Goal: Connect with others: Connect with other users

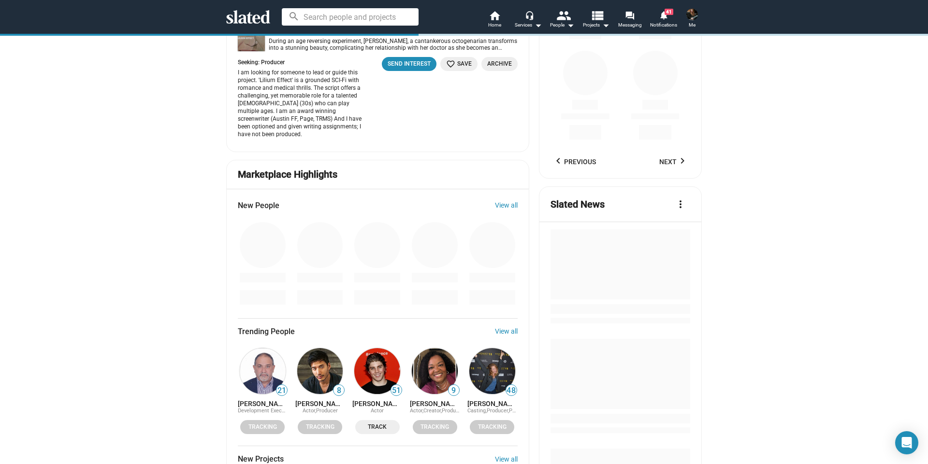
scroll to position [1111, 0]
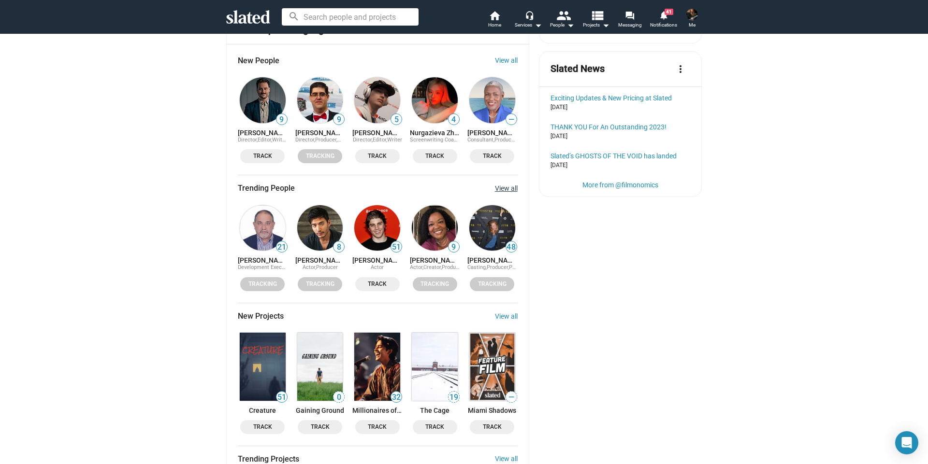
click at [502, 185] on link "View all" at bounding box center [506, 189] width 23 height 8
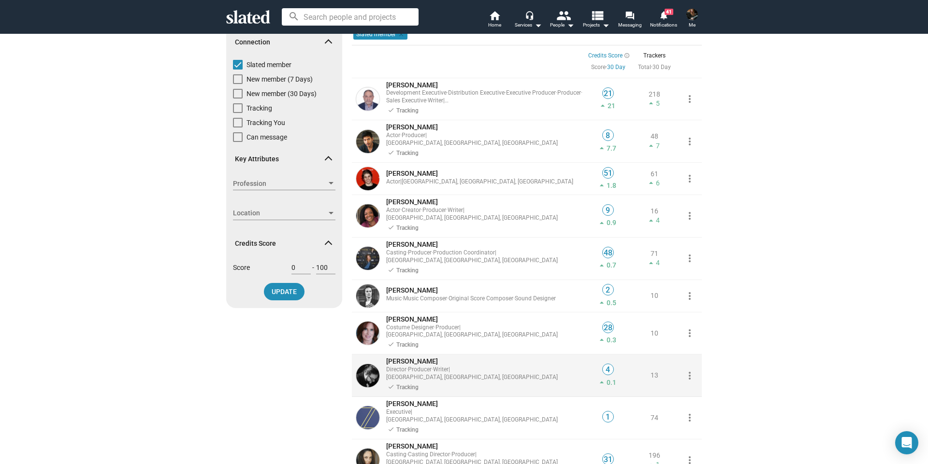
scroll to position [145, 0]
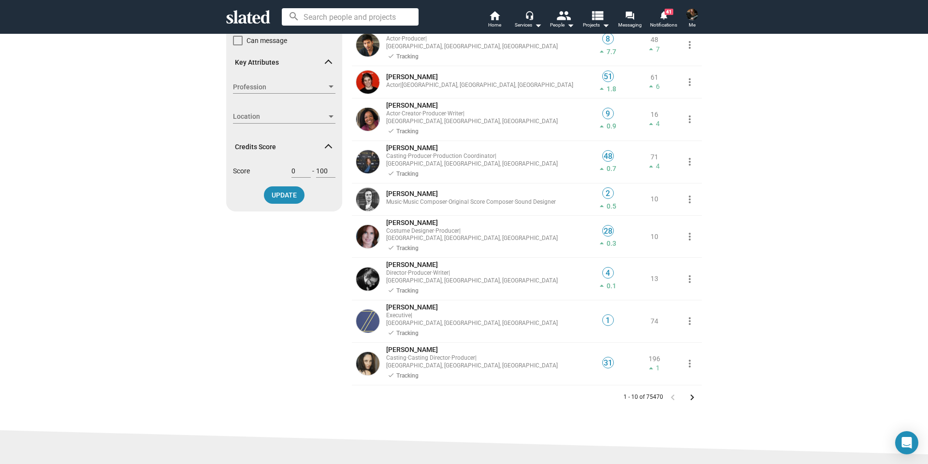
click at [689, 392] on mat-icon "keyboard_arrow_right" at bounding box center [692, 398] width 12 height 12
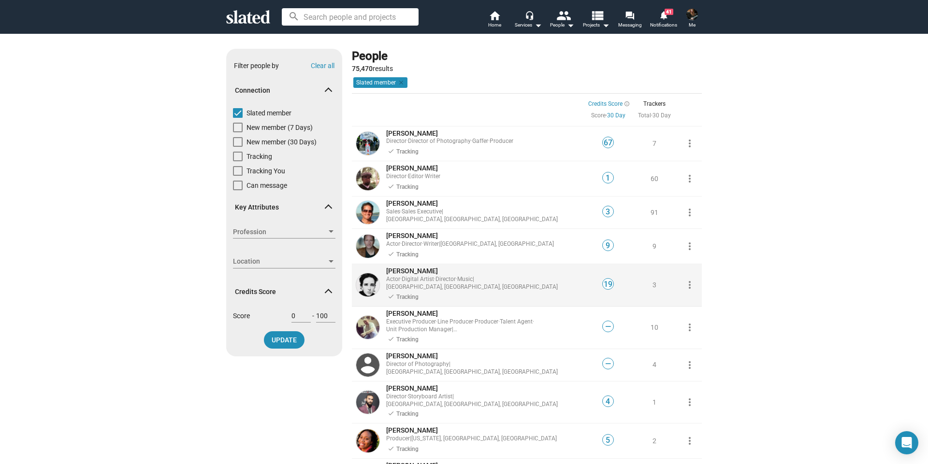
scroll to position [97, 0]
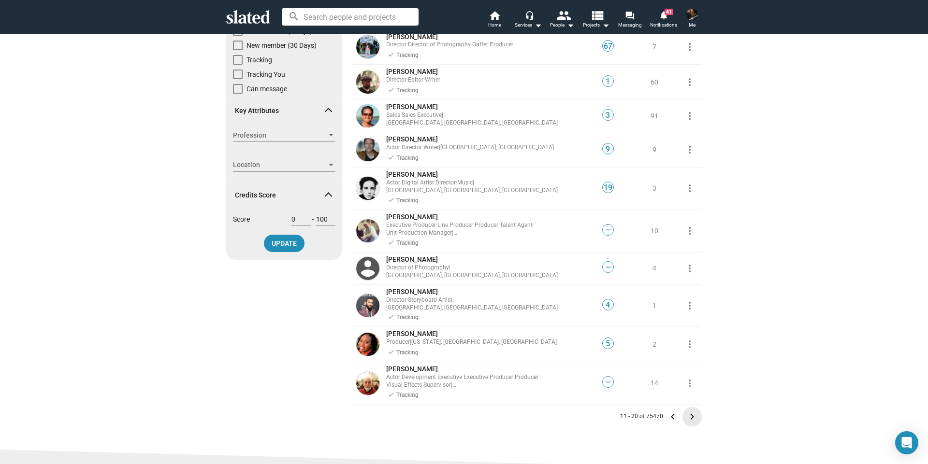
click at [689, 411] on mat-icon "keyboard_arrow_right" at bounding box center [692, 417] width 12 height 12
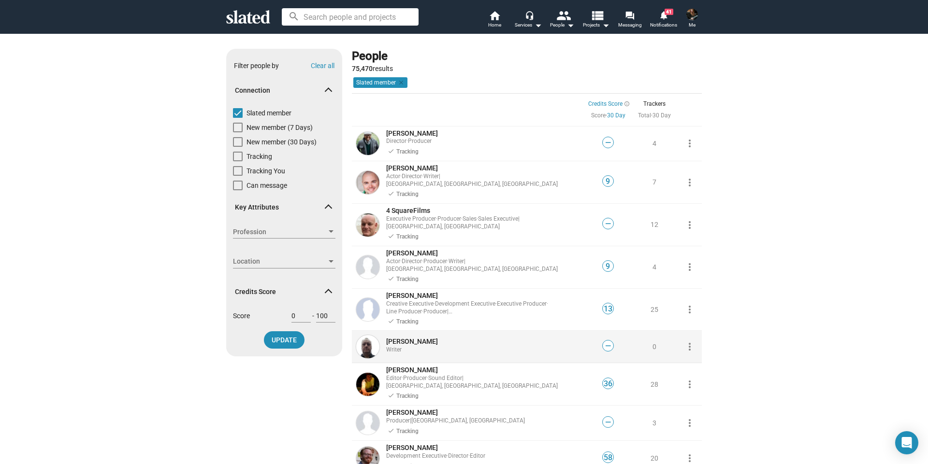
scroll to position [97, 0]
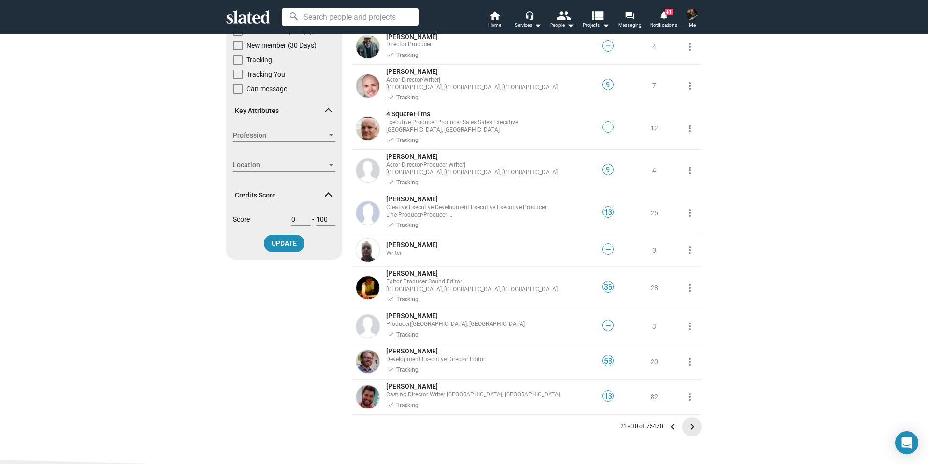
click at [690, 421] on mat-icon "keyboard_arrow_right" at bounding box center [692, 427] width 12 height 12
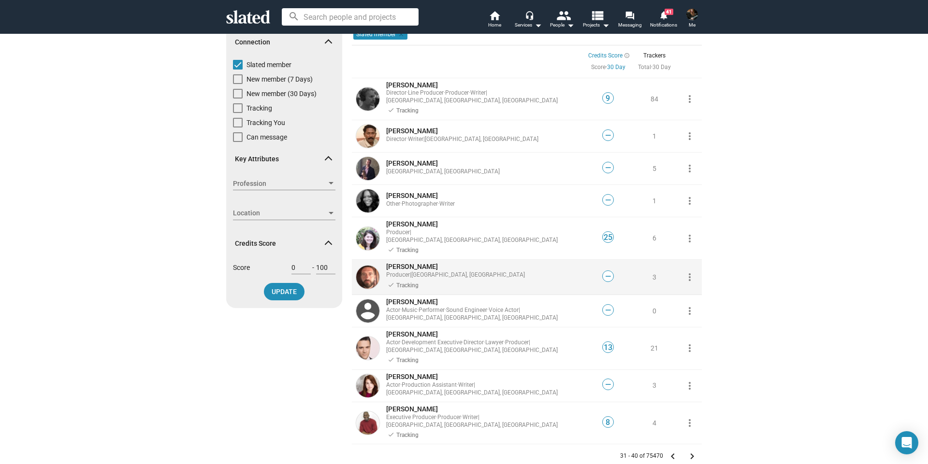
scroll to position [145, 0]
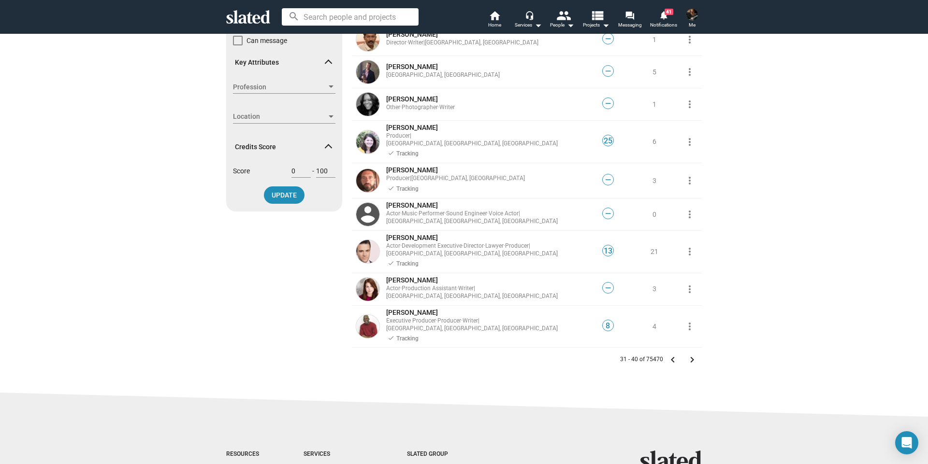
click at [689, 354] on mat-icon "keyboard_arrow_right" at bounding box center [692, 360] width 12 height 12
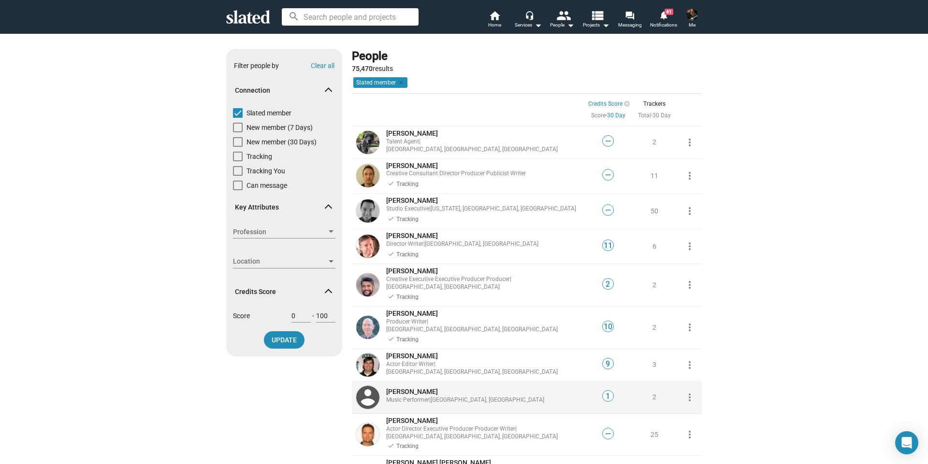
scroll to position [145, 0]
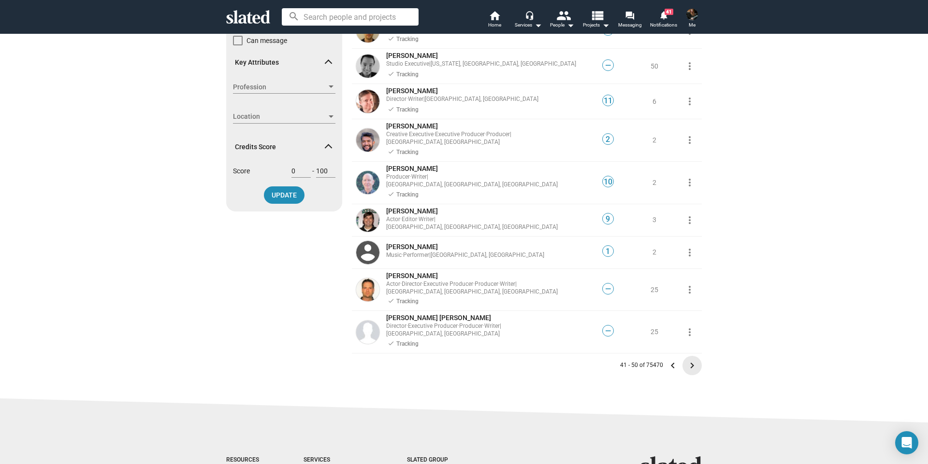
click at [690, 360] on mat-icon "keyboard_arrow_right" at bounding box center [692, 366] width 12 height 12
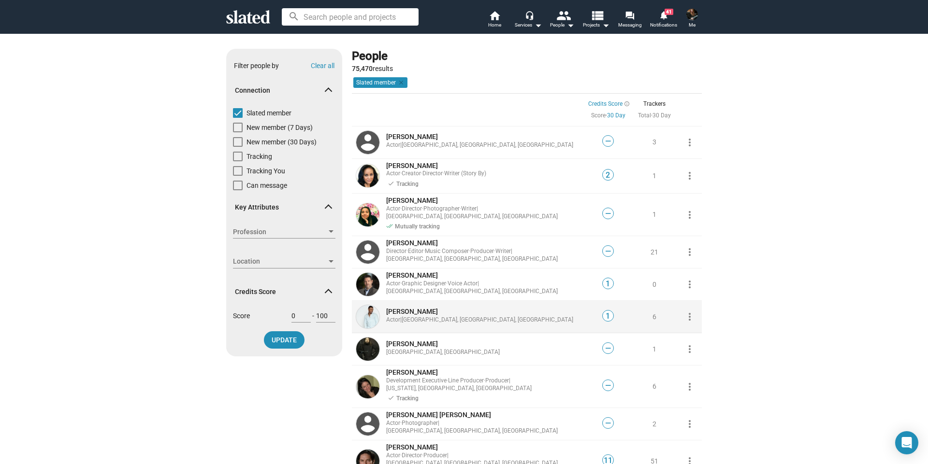
scroll to position [97, 0]
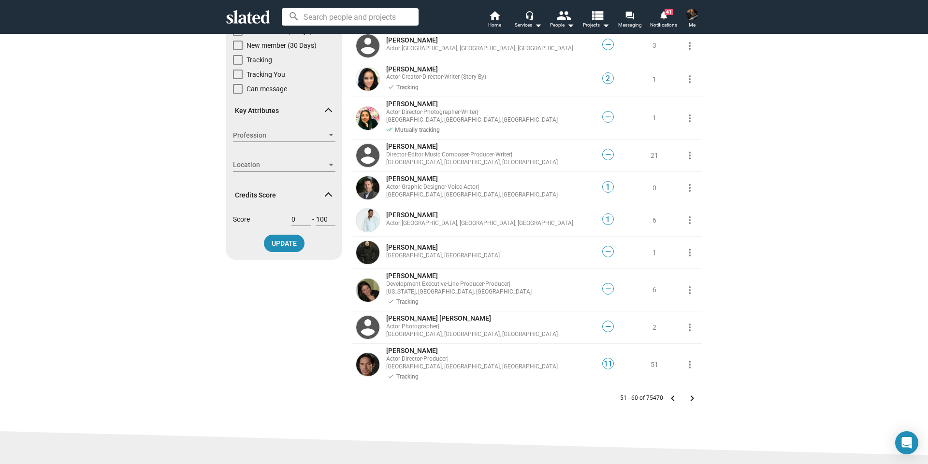
click at [690, 393] on mat-icon "keyboard_arrow_right" at bounding box center [692, 399] width 12 height 12
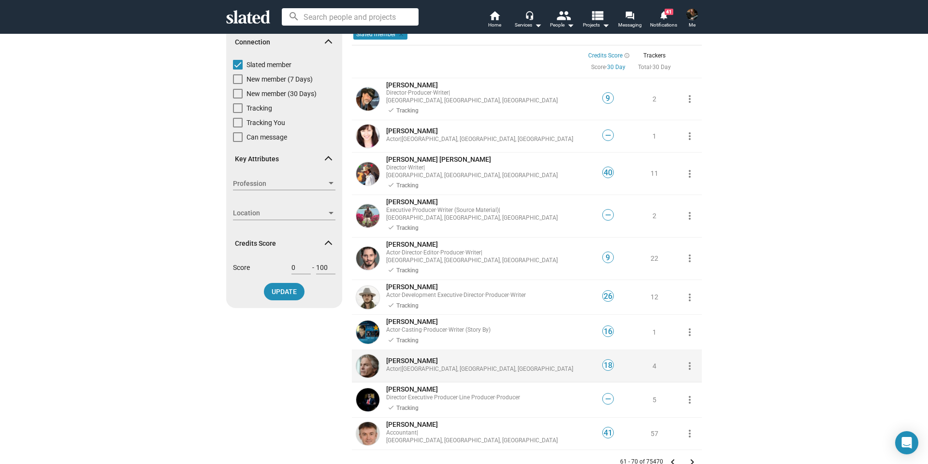
scroll to position [97, 0]
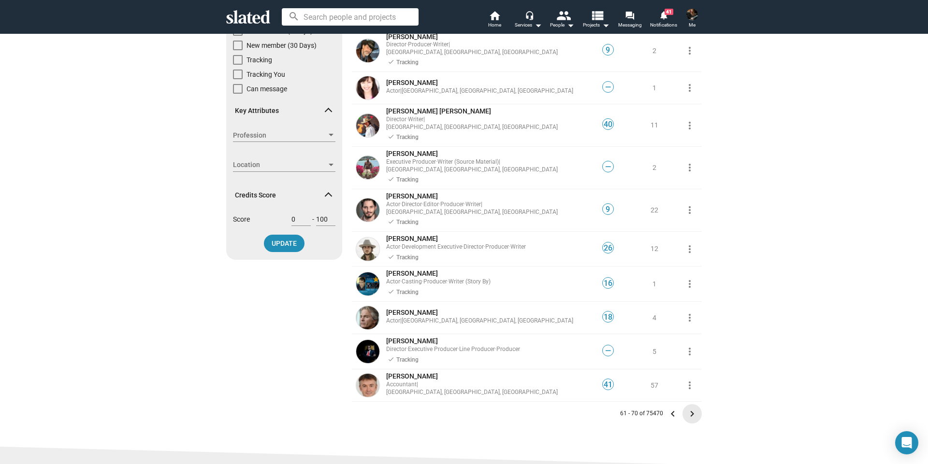
click at [688, 408] on mat-icon "keyboard_arrow_right" at bounding box center [692, 414] width 12 height 12
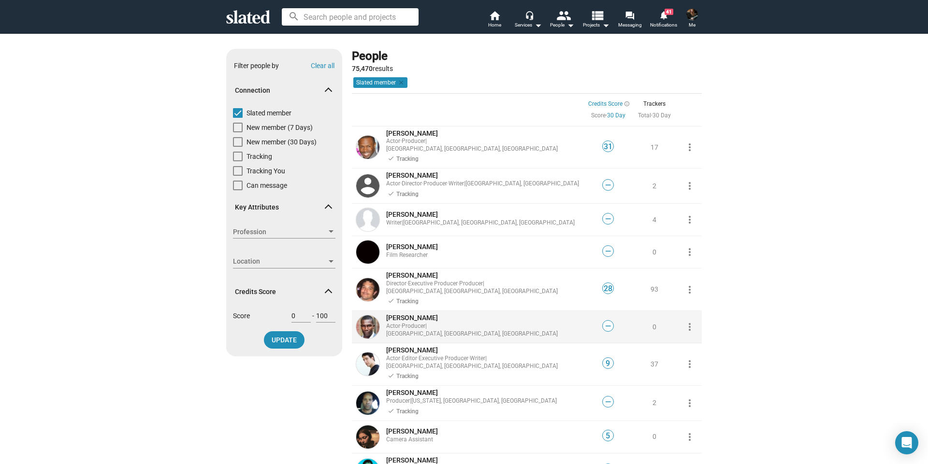
scroll to position [97, 0]
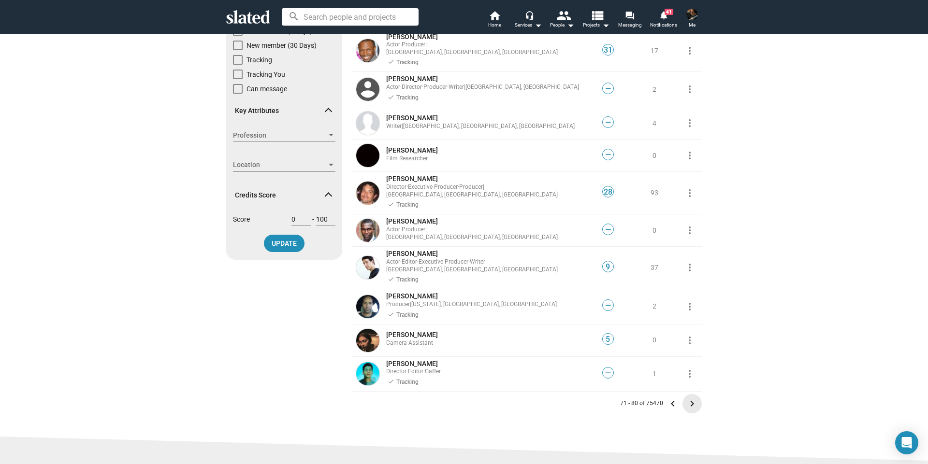
click at [690, 398] on mat-icon "keyboard_arrow_right" at bounding box center [692, 404] width 12 height 12
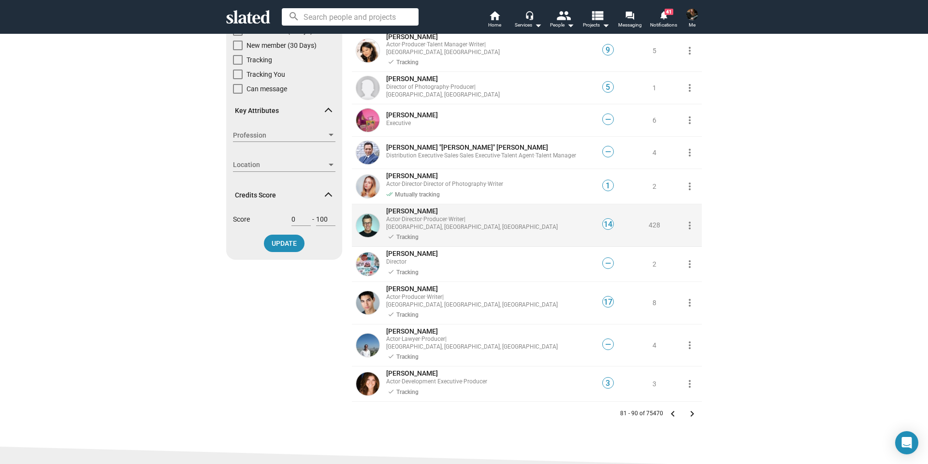
scroll to position [145, 0]
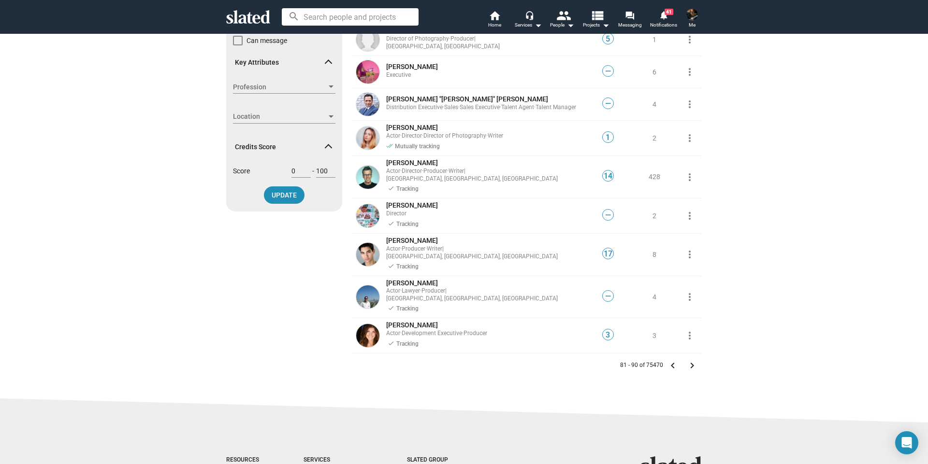
click at [687, 360] on mat-icon "keyboard_arrow_right" at bounding box center [692, 366] width 12 height 12
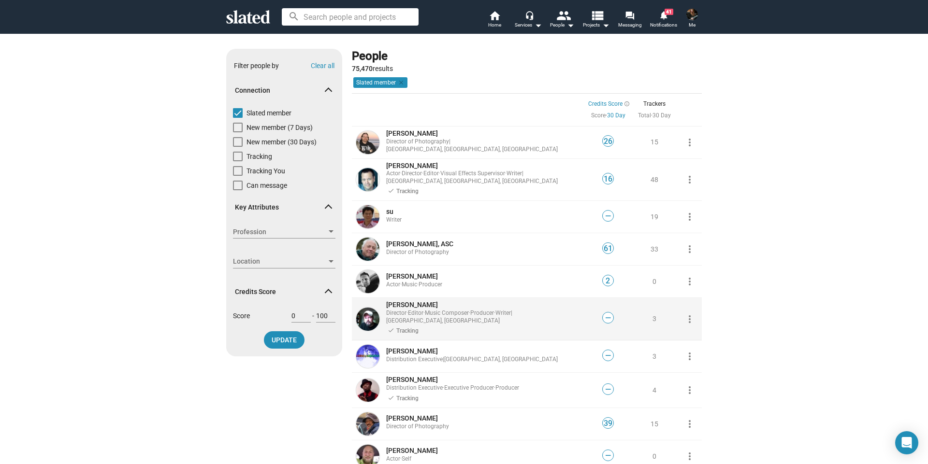
scroll to position [145, 0]
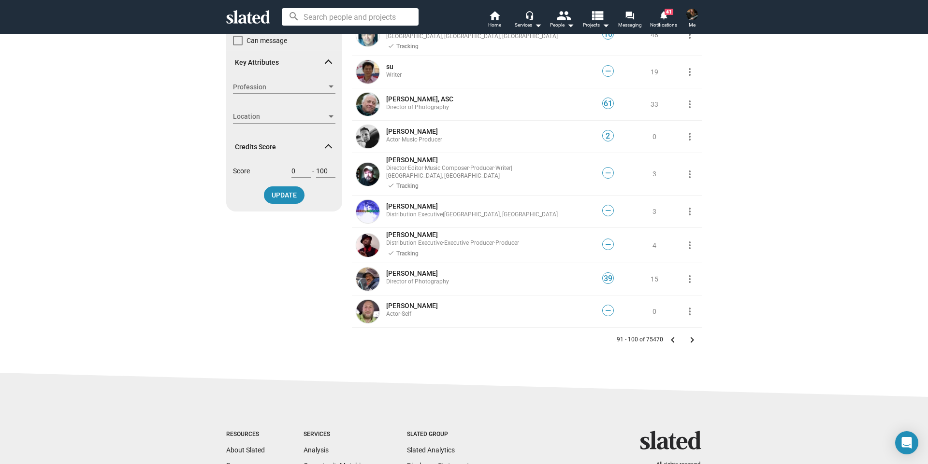
click at [689, 334] on mat-icon "keyboard_arrow_right" at bounding box center [692, 340] width 12 height 12
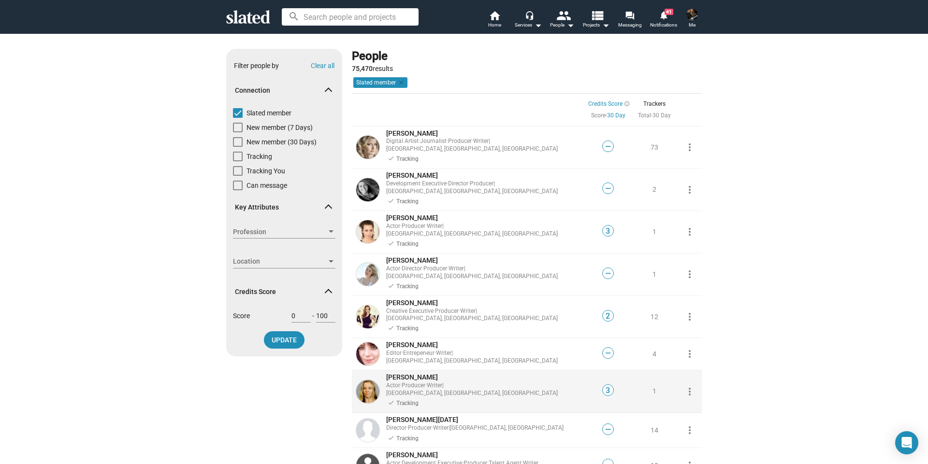
scroll to position [145, 0]
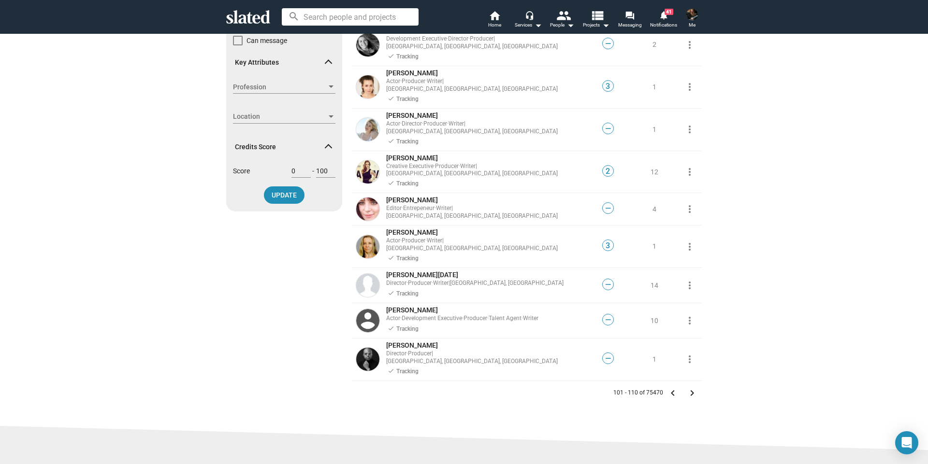
click at [691, 388] on mat-icon "keyboard_arrow_right" at bounding box center [692, 394] width 12 height 12
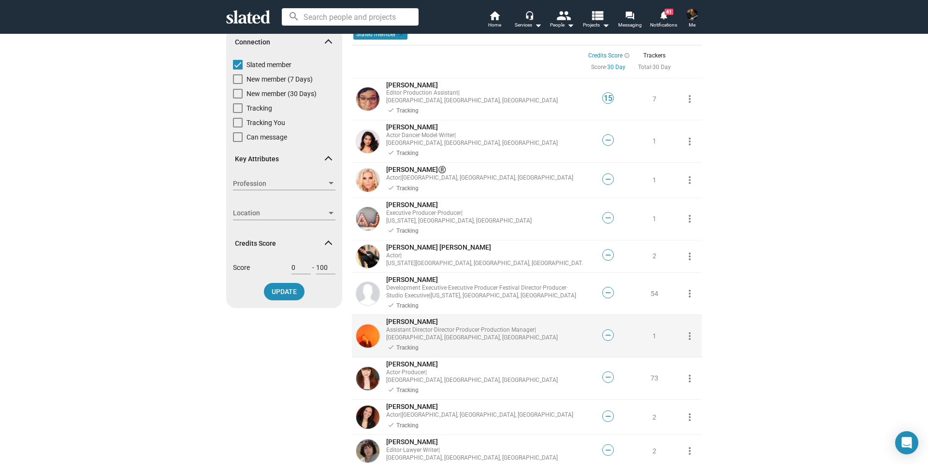
scroll to position [242, 0]
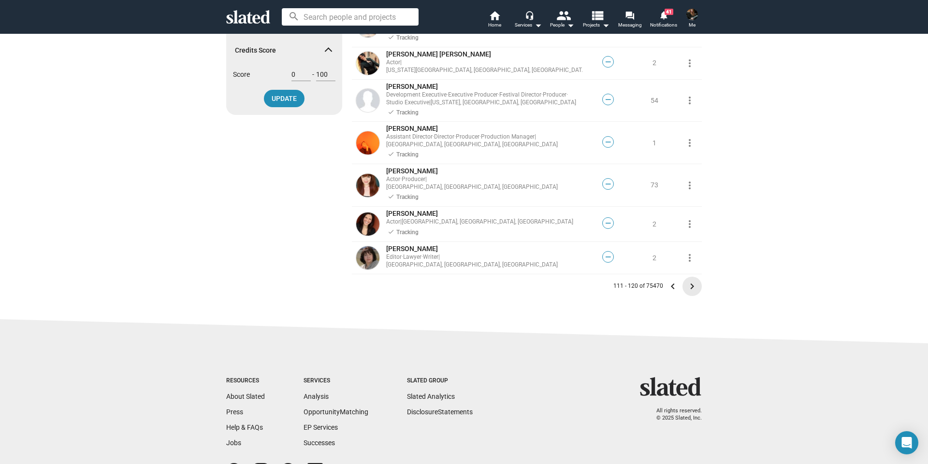
click at [690, 281] on mat-icon "keyboard_arrow_right" at bounding box center [692, 287] width 12 height 12
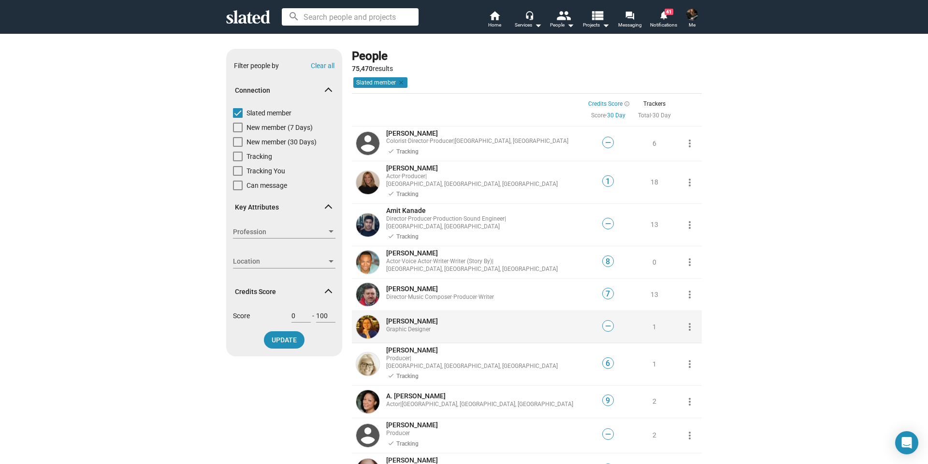
scroll to position [145, 0]
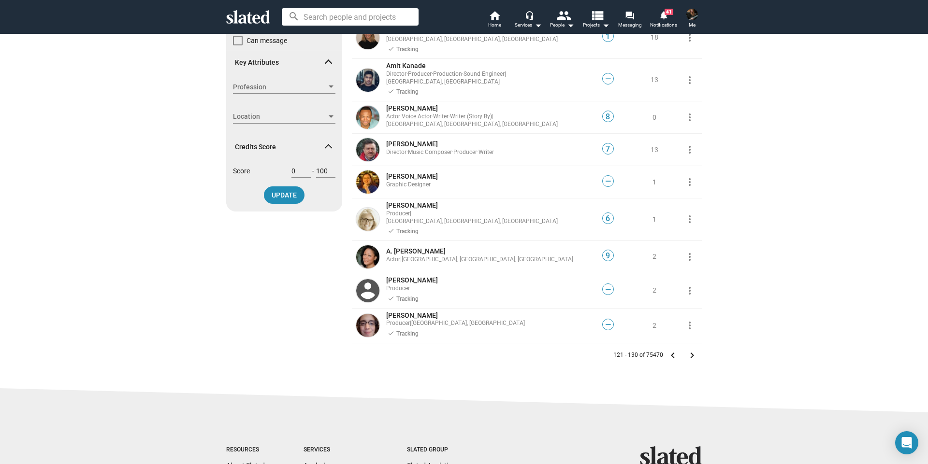
click at [687, 350] on mat-icon "keyboard_arrow_right" at bounding box center [692, 356] width 12 height 12
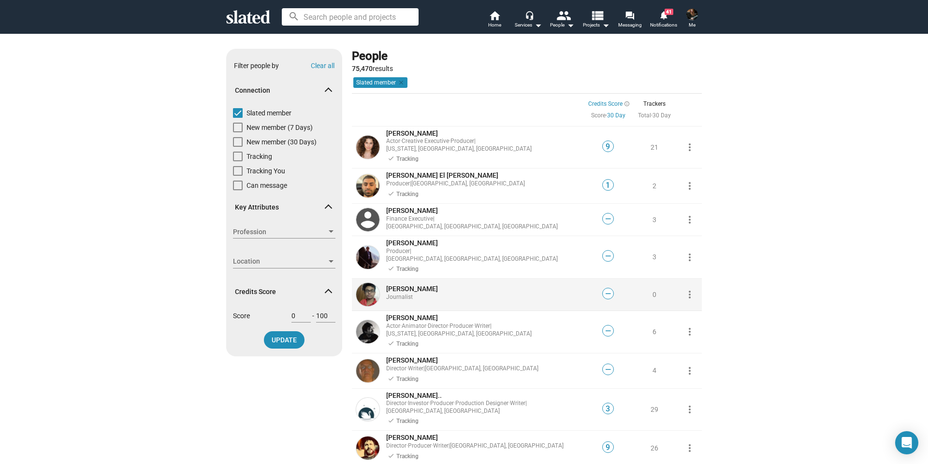
scroll to position [145, 0]
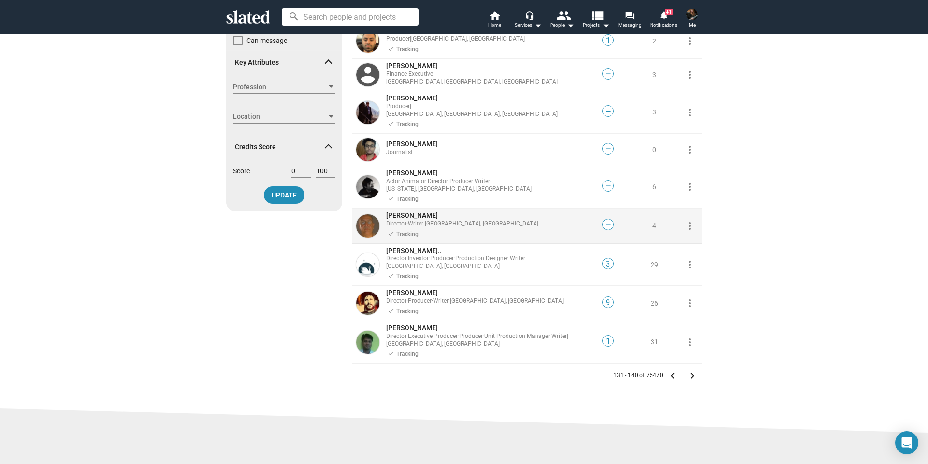
click at [689, 370] on mat-icon "keyboard_arrow_right" at bounding box center [692, 376] width 12 height 12
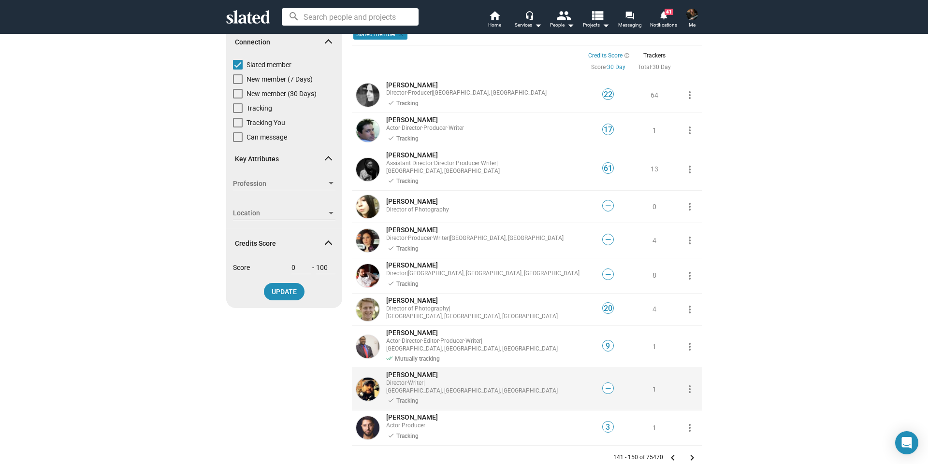
scroll to position [145, 0]
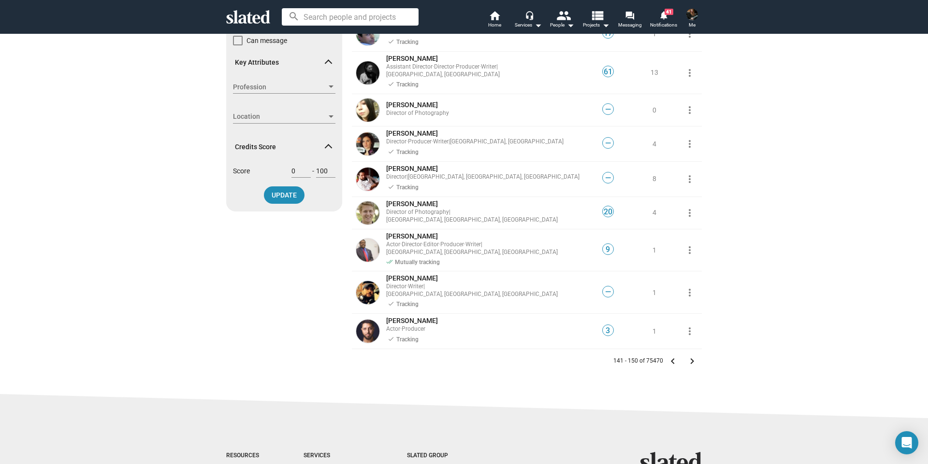
click at [689, 356] on mat-icon "keyboard_arrow_right" at bounding box center [692, 362] width 12 height 12
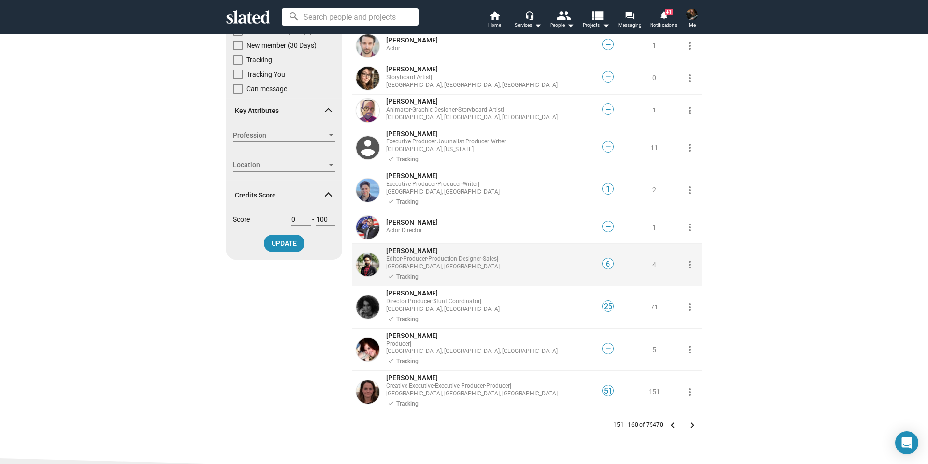
scroll to position [145, 0]
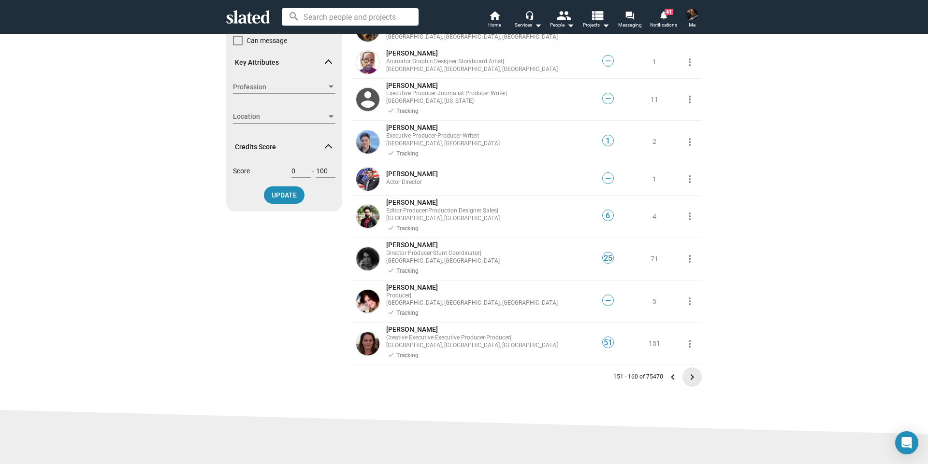
click at [686, 372] on mat-icon "keyboard_arrow_right" at bounding box center [692, 378] width 12 height 12
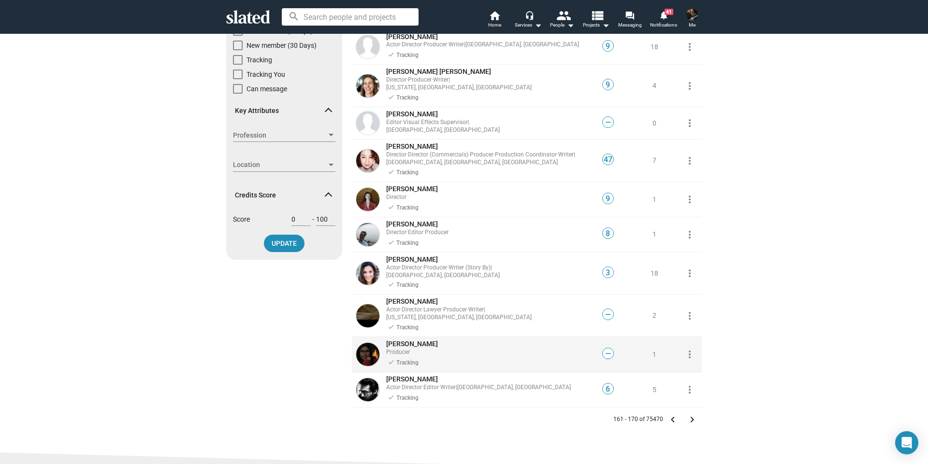
scroll to position [242, 0]
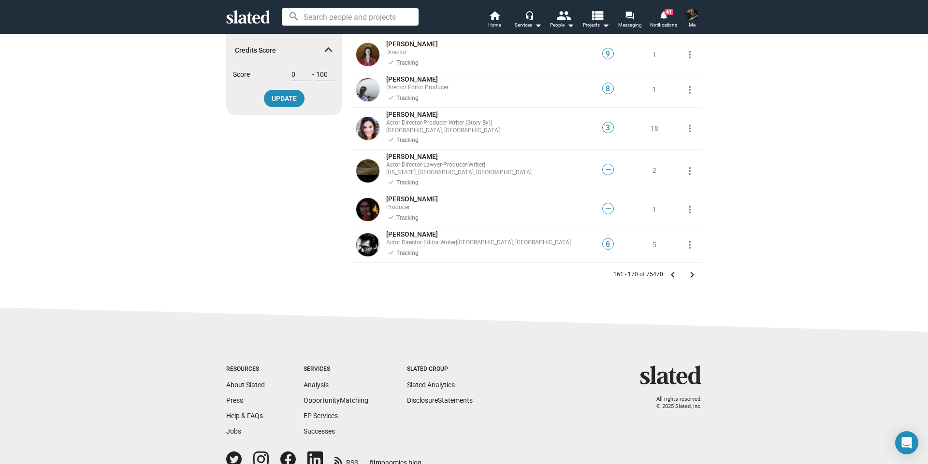
click at [688, 269] on mat-icon "keyboard_arrow_right" at bounding box center [692, 275] width 12 height 12
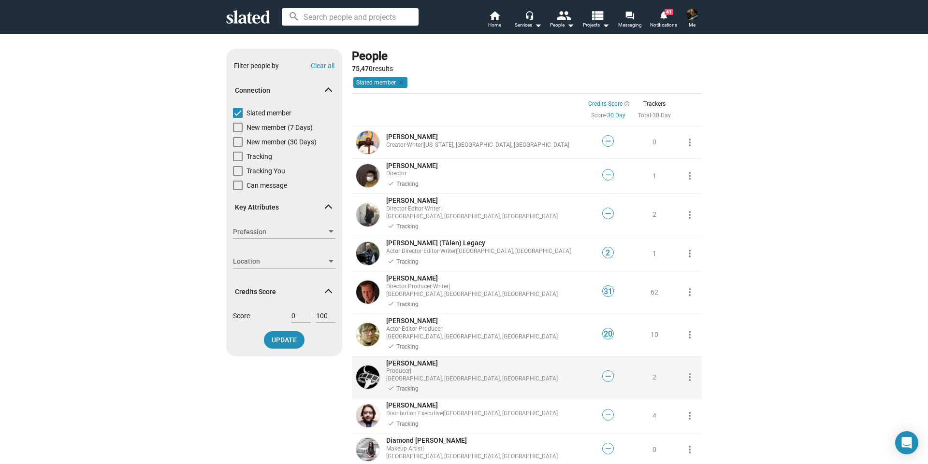
scroll to position [193, 0]
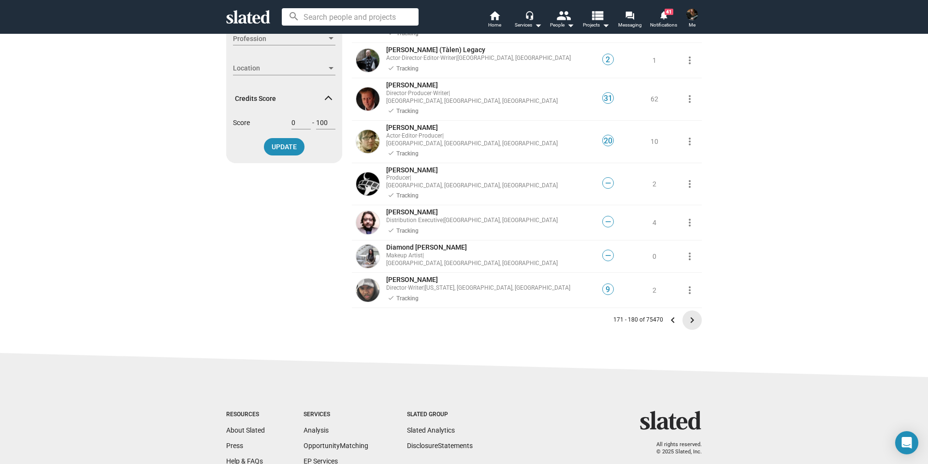
click at [686, 315] on mat-icon "keyboard_arrow_right" at bounding box center [692, 321] width 12 height 12
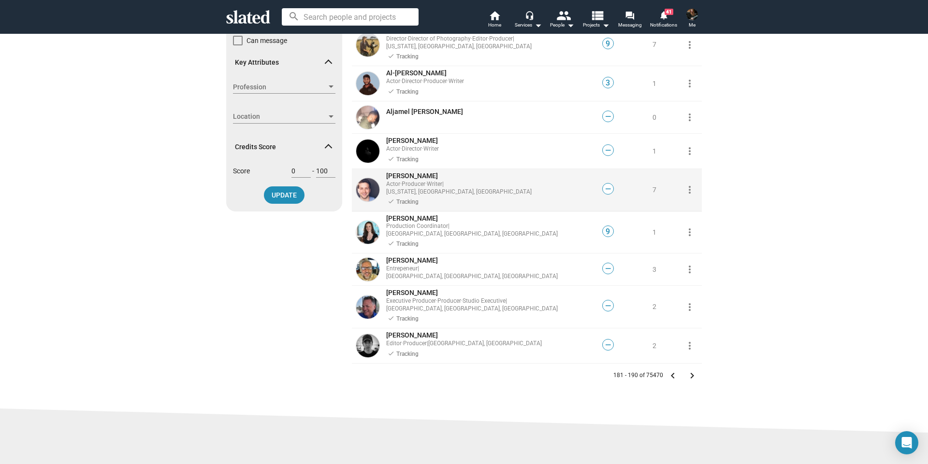
scroll to position [193, 0]
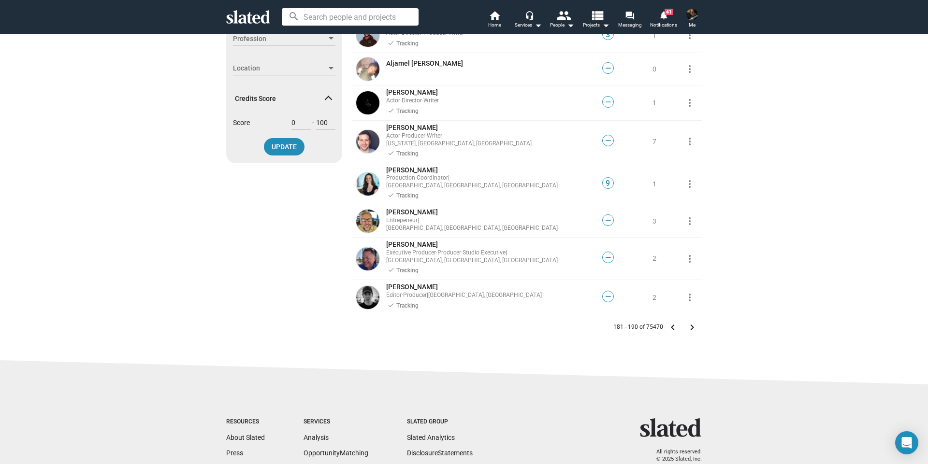
click at [689, 322] on mat-icon "keyboard_arrow_right" at bounding box center [692, 328] width 12 height 12
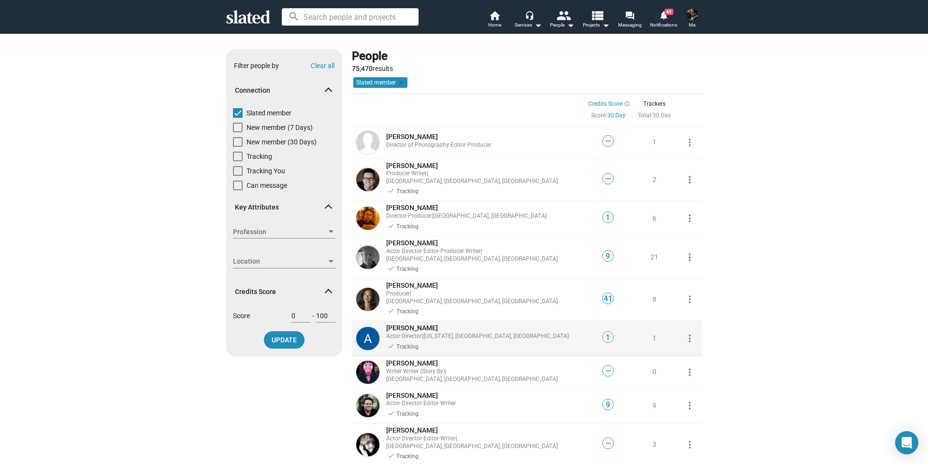
scroll to position [145, 0]
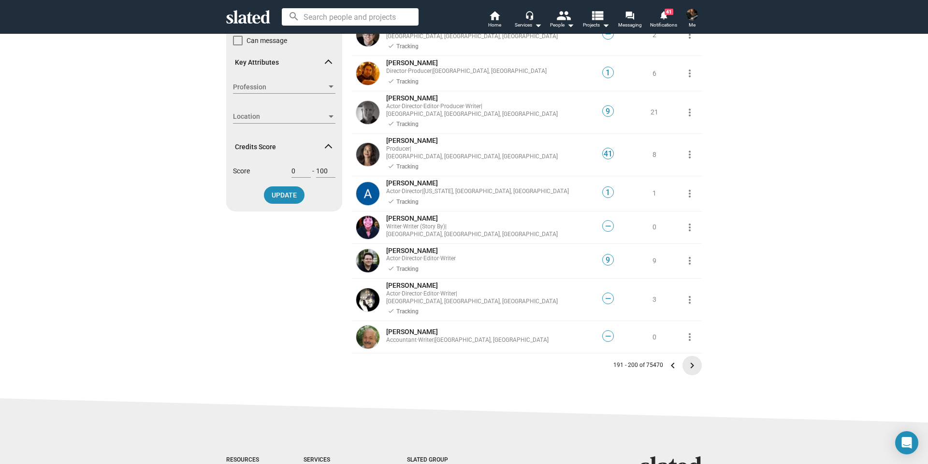
click at [690, 360] on mat-icon "keyboard_arrow_right" at bounding box center [692, 366] width 12 height 12
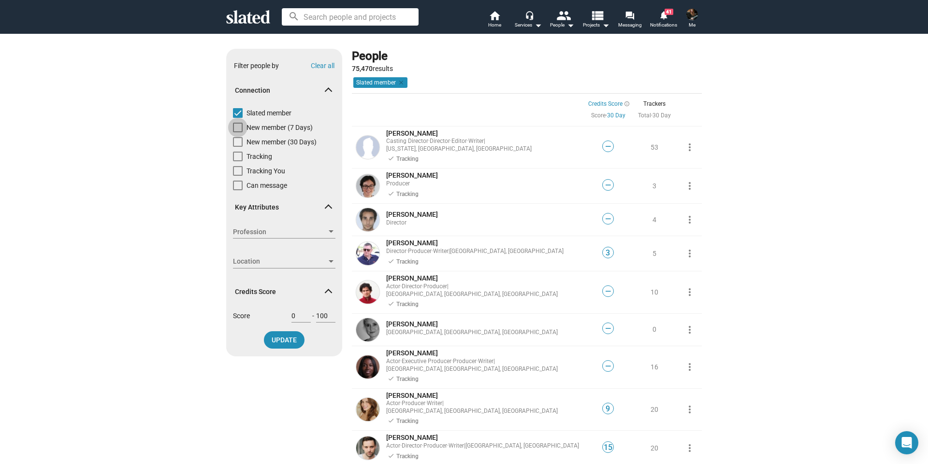
click at [238, 126] on span at bounding box center [238, 128] width 10 height 10
click at [238, 132] on input "New member (7 Days)" at bounding box center [237, 132] width 0 height 0
checkbox input "true"
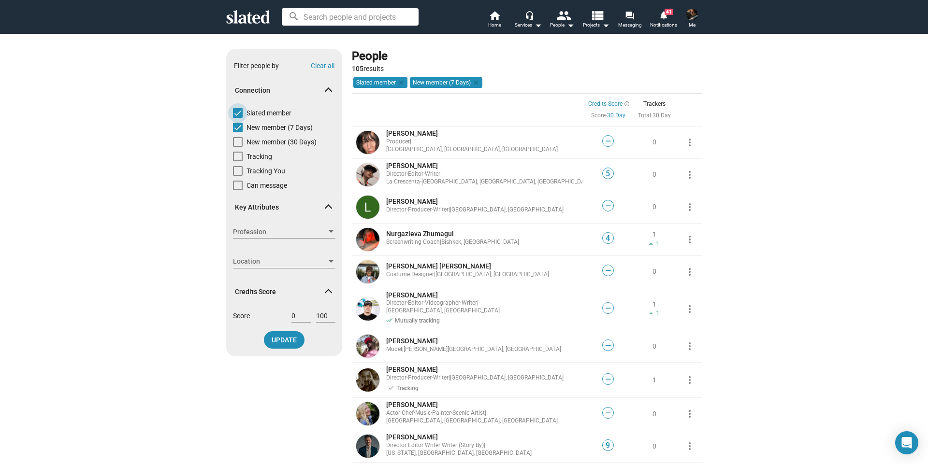
click at [236, 113] on span at bounding box center [238, 113] width 10 height 10
click at [237, 118] on input "Slated member" at bounding box center [237, 118] width 0 height 0
checkbox input "false"
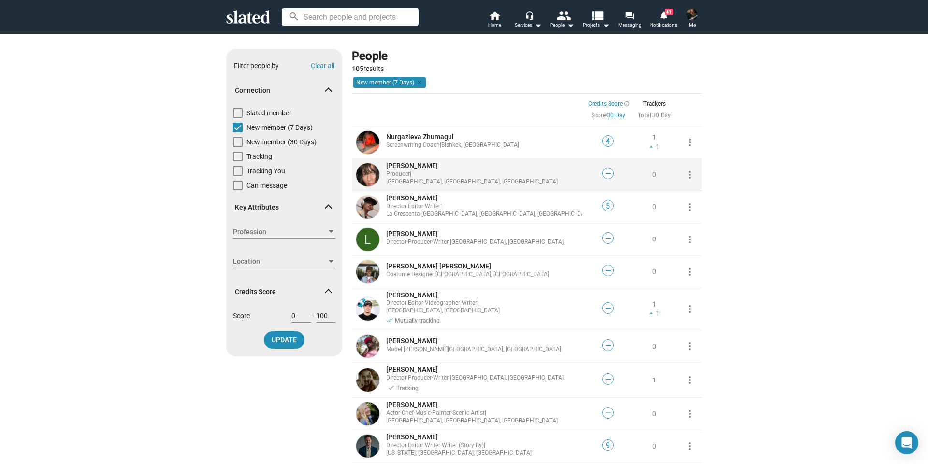
click at [686, 174] on mat-icon "more_vert" at bounding box center [690, 175] width 12 height 12
click at [686, 195] on button "Track" at bounding box center [704, 195] width 54 height 15
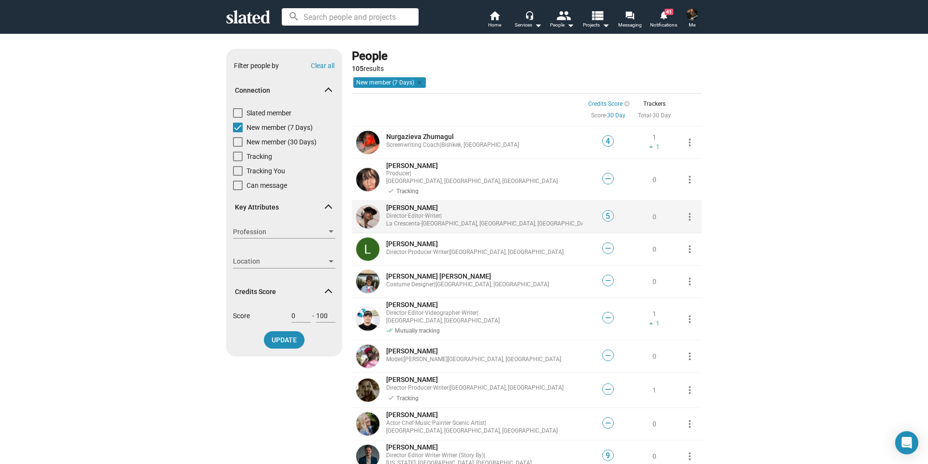
click at [688, 211] on mat-icon "more_vert" at bounding box center [690, 217] width 12 height 12
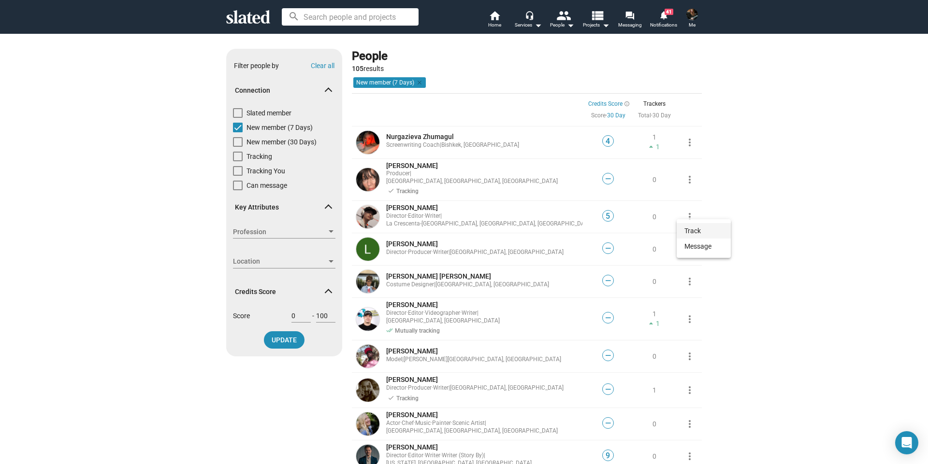
click at [689, 231] on button "Track" at bounding box center [704, 230] width 54 height 15
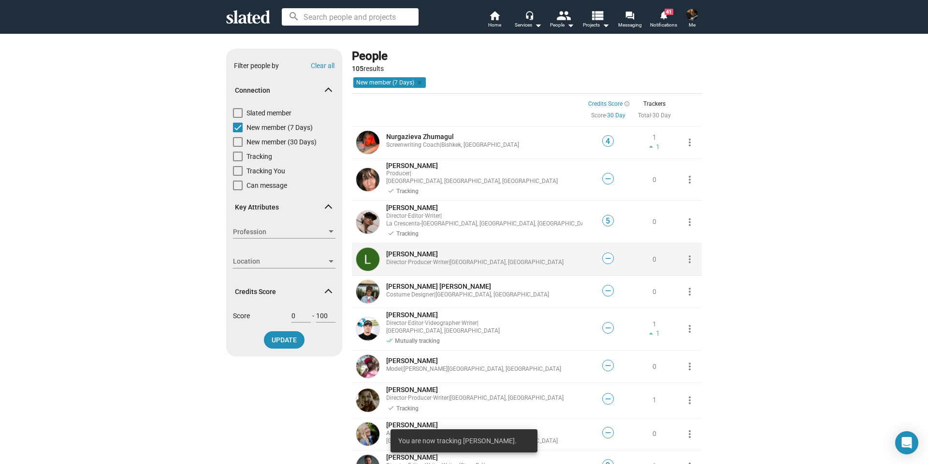
click at [687, 254] on mat-icon "more_vert" at bounding box center [690, 260] width 12 height 12
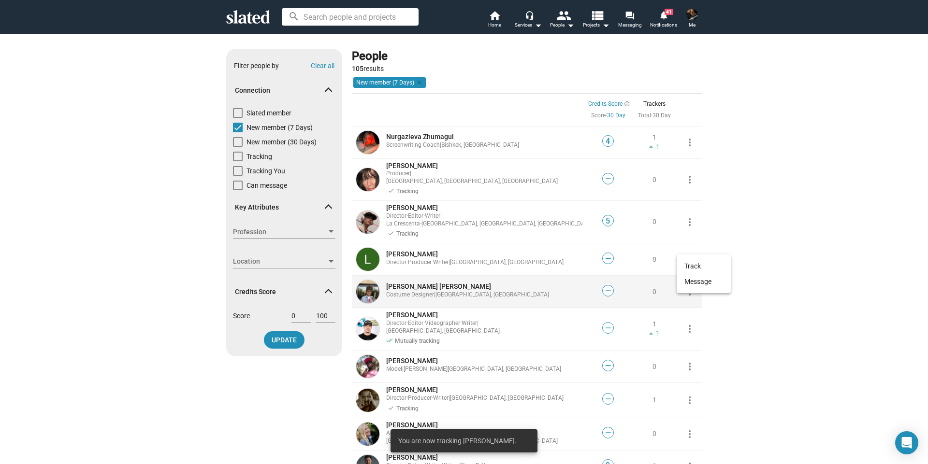
click at [691, 265] on button "Track" at bounding box center [704, 266] width 54 height 15
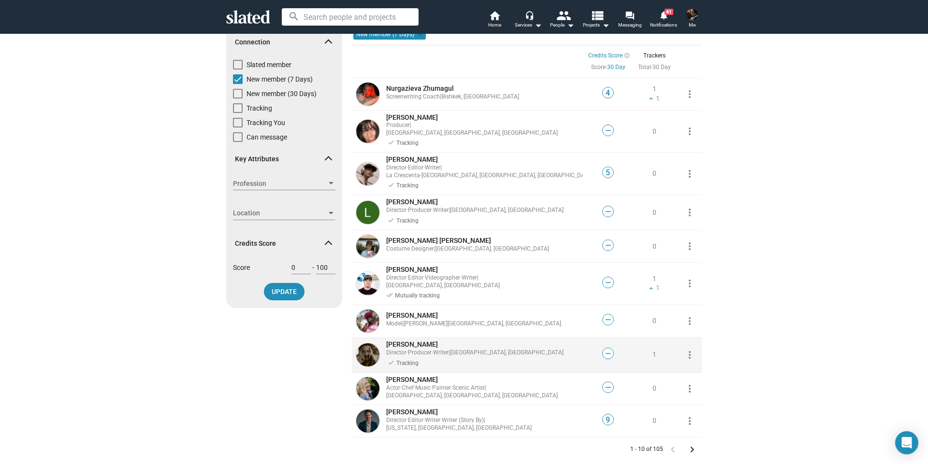
scroll to position [145, 0]
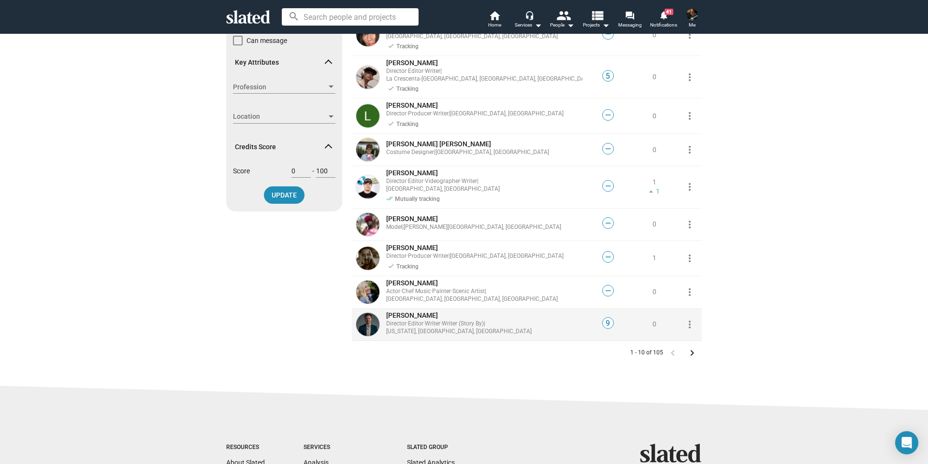
click at [686, 319] on mat-icon "more_vert" at bounding box center [690, 325] width 12 height 12
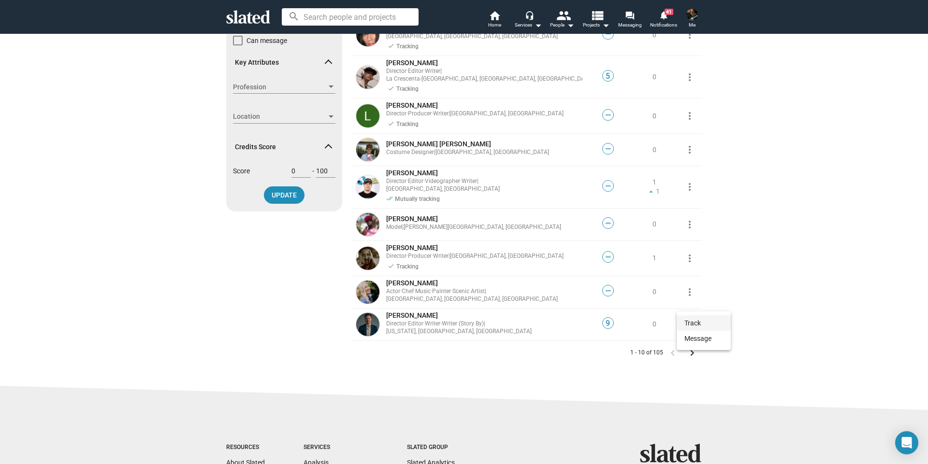
click at [692, 324] on button "Track" at bounding box center [704, 323] width 54 height 15
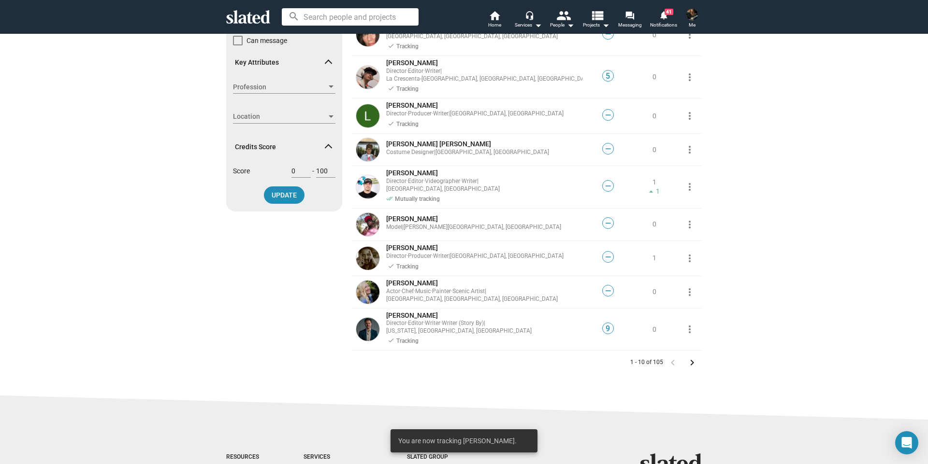
click at [686, 357] on mat-icon "keyboard_arrow_right" at bounding box center [692, 363] width 12 height 12
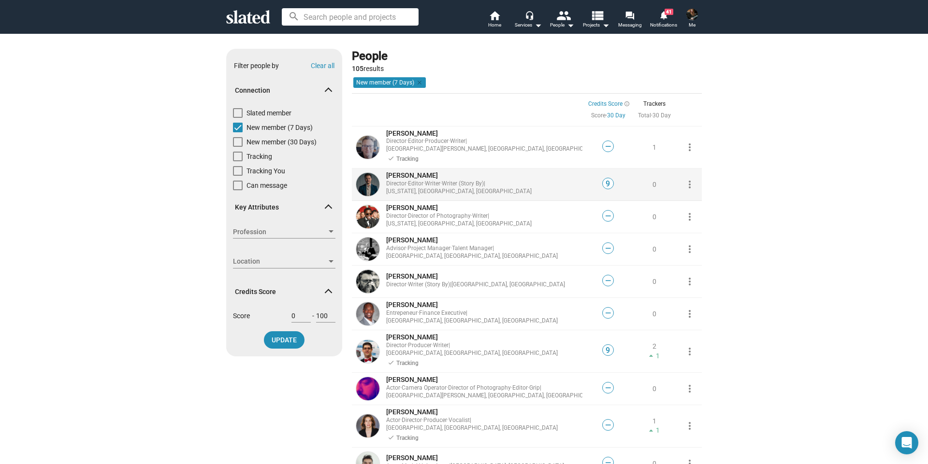
click at [686, 179] on mat-icon "more_vert" at bounding box center [690, 185] width 12 height 12
click at [685, 196] on button "Track" at bounding box center [704, 198] width 54 height 15
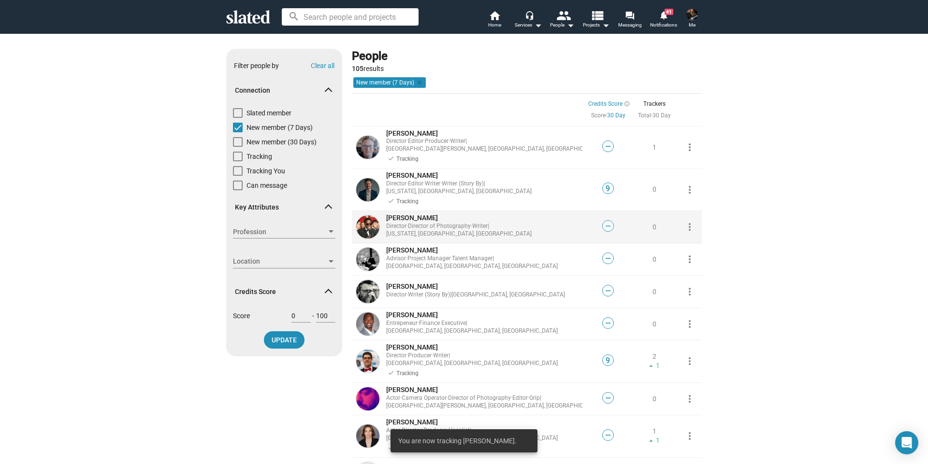
click at [689, 221] on mat-icon "more_vert" at bounding box center [690, 227] width 12 height 12
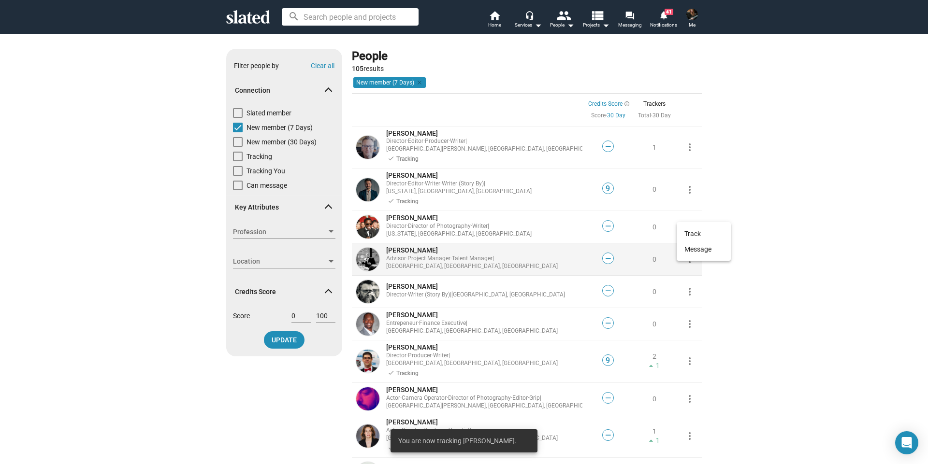
click at [689, 234] on button "Track" at bounding box center [704, 233] width 54 height 15
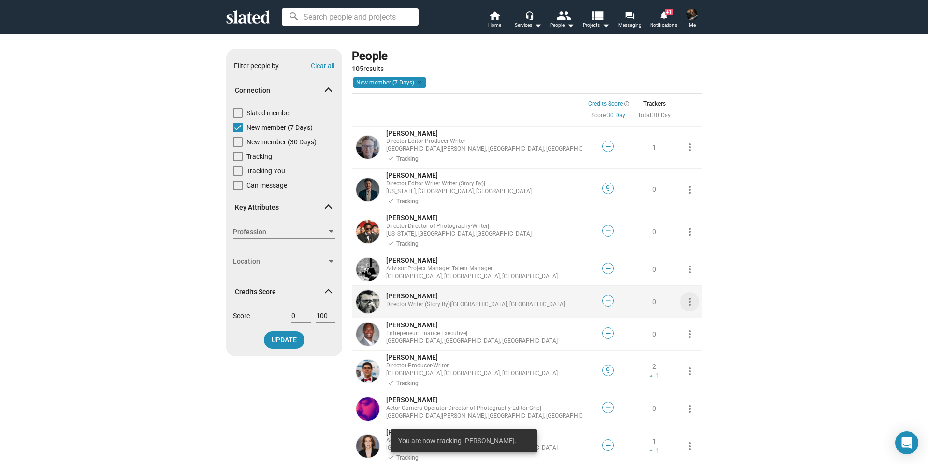
click at [685, 296] on mat-icon "more_vert" at bounding box center [690, 302] width 12 height 12
click at [690, 302] on button "Track" at bounding box center [704, 300] width 54 height 15
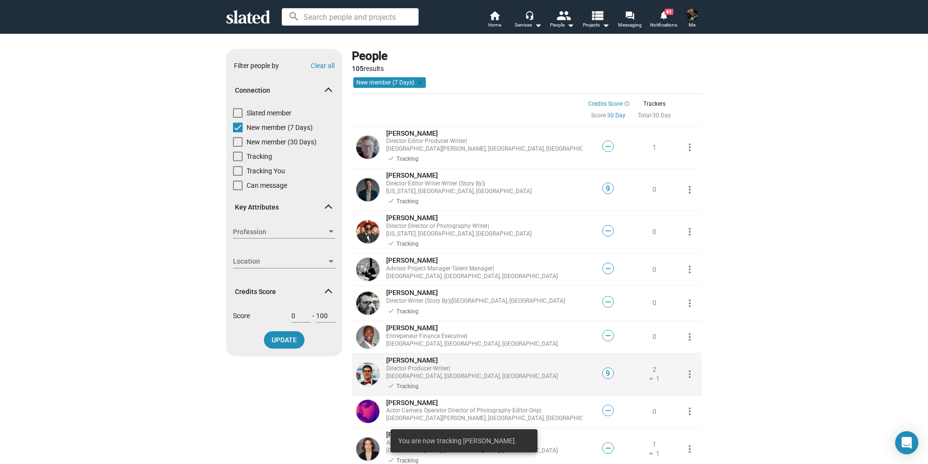
scroll to position [97, 0]
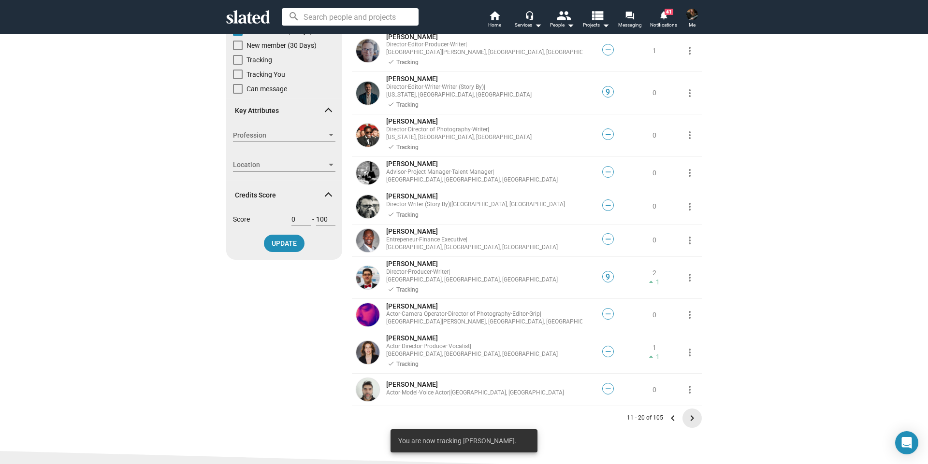
click at [689, 413] on mat-icon "keyboard_arrow_right" at bounding box center [692, 419] width 12 height 12
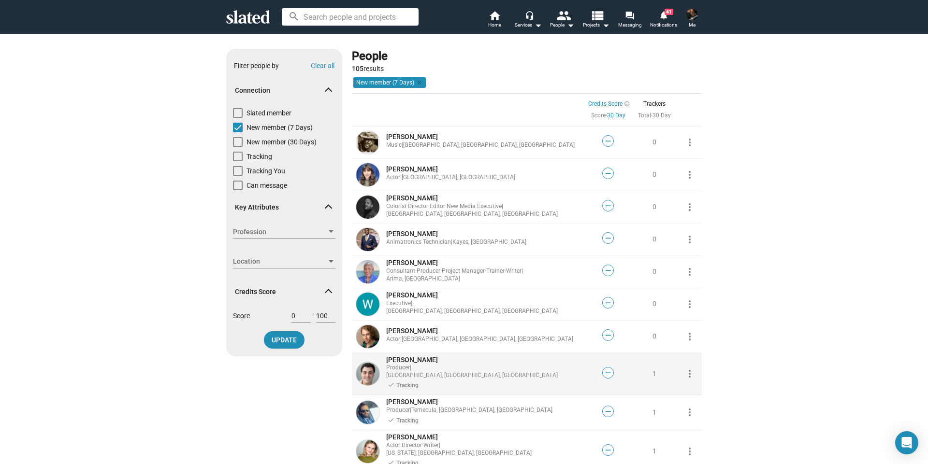
scroll to position [97, 0]
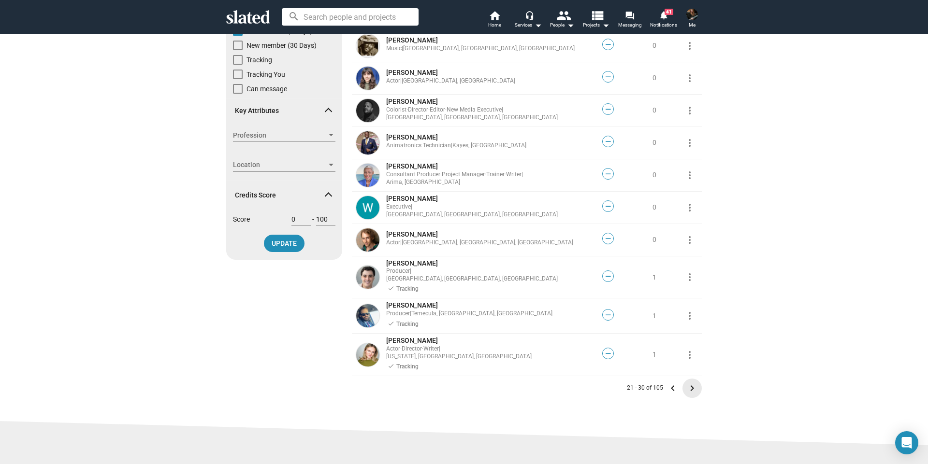
click at [687, 383] on mat-icon "keyboard_arrow_right" at bounding box center [692, 389] width 12 height 12
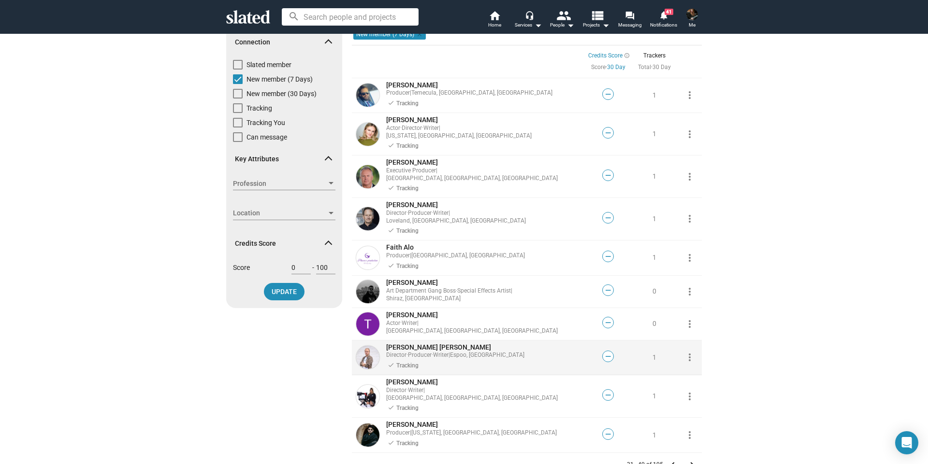
scroll to position [193, 0]
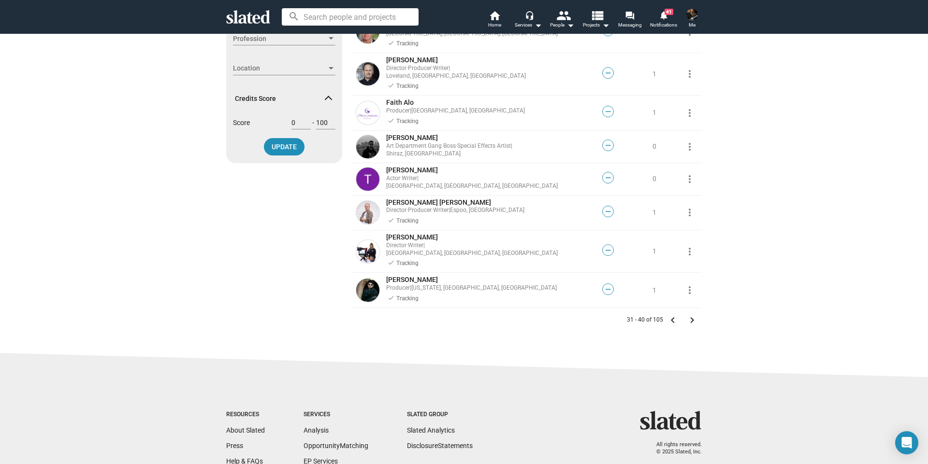
drag, startPoint x: 687, startPoint y: 289, endPoint x: 683, endPoint y: 297, distance: 8.4
click at [687, 315] on mat-icon "keyboard_arrow_right" at bounding box center [692, 321] width 12 height 12
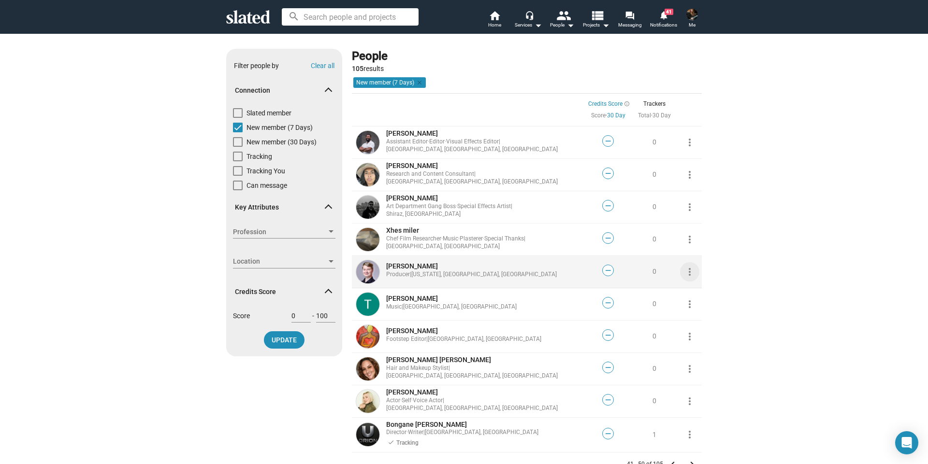
click at [686, 271] on mat-icon "more_vert" at bounding box center [690, 272] width 12 height 12
click at [693, 295] on button "Track" at bounding box center [704, 293] width 54 height 15
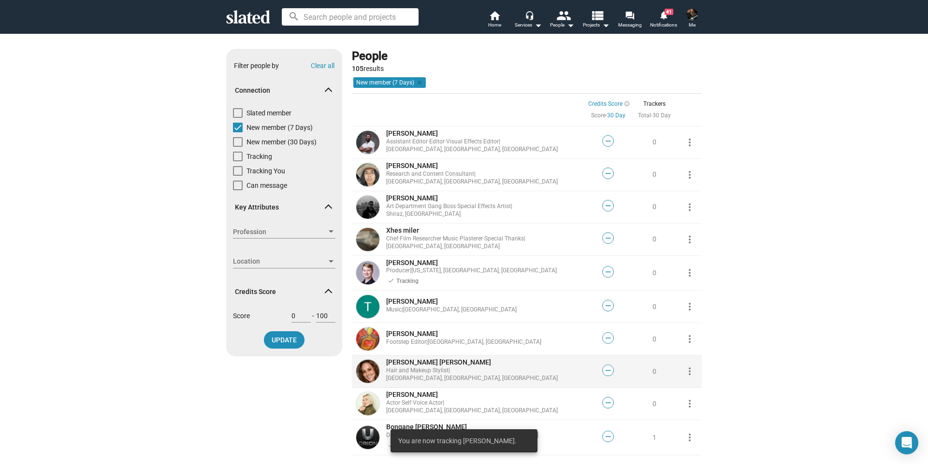
scroll to position [145, 0]
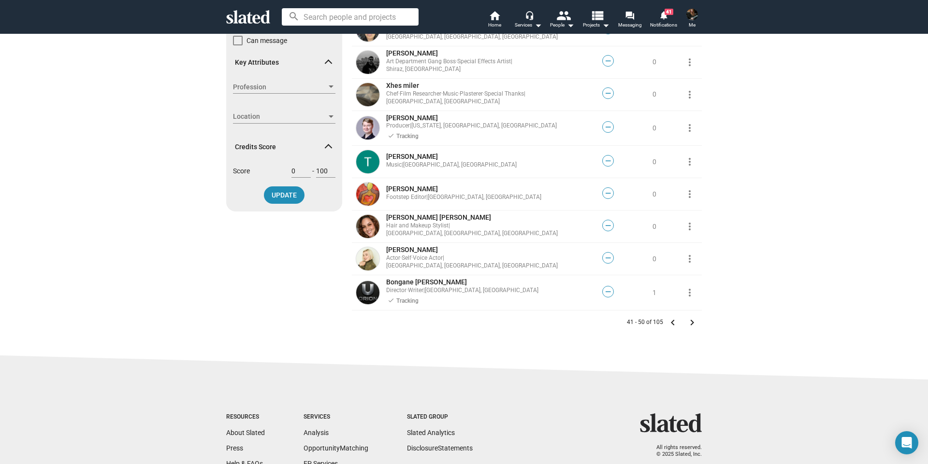
click at [689, 323] on mat-icon "keyboard_arrow_right" at bounding box center [692, 323] width 12 height 12
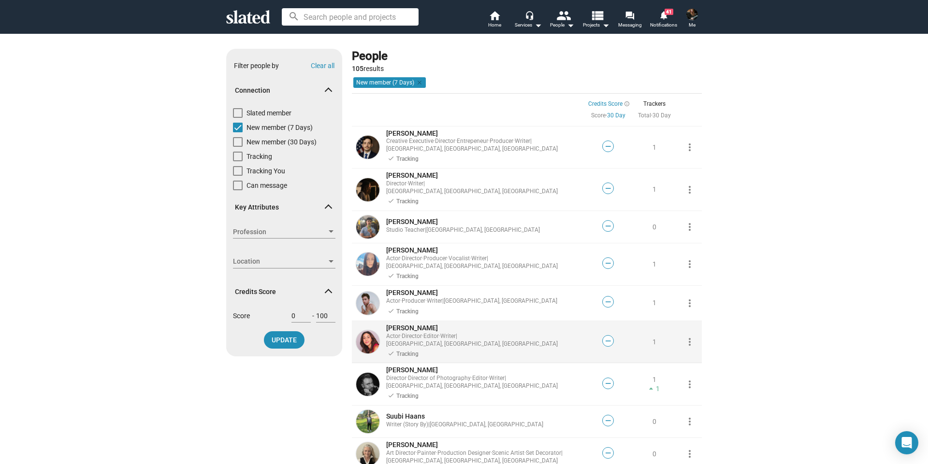
scroll to position [145, 0]
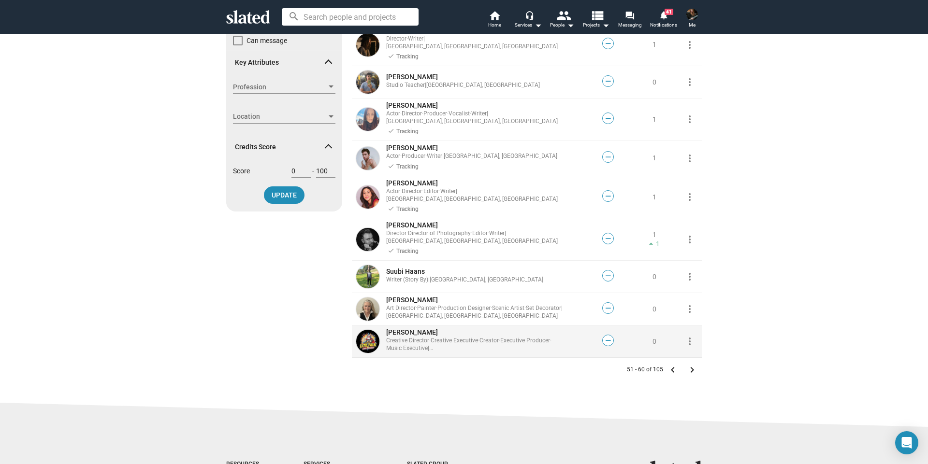
click at [688, 336] on mat-icon "more_vert" at bounding box center [690, 342] width 12 height 12
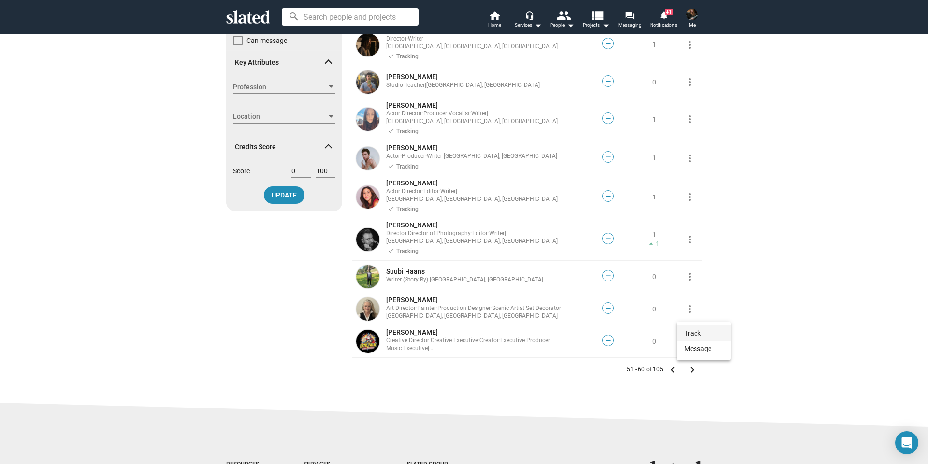
click at [692, 332] on button "Track" at bounding box center [704, 333] width 54 height 15
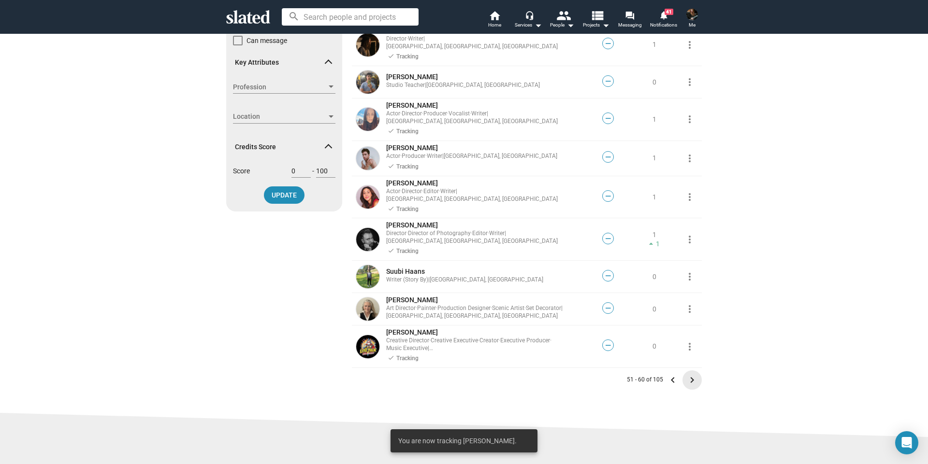
click at [688, 375] on mat-icon "keyboard_arrow_right" at bounding box center [692, 381] width 12 height 12
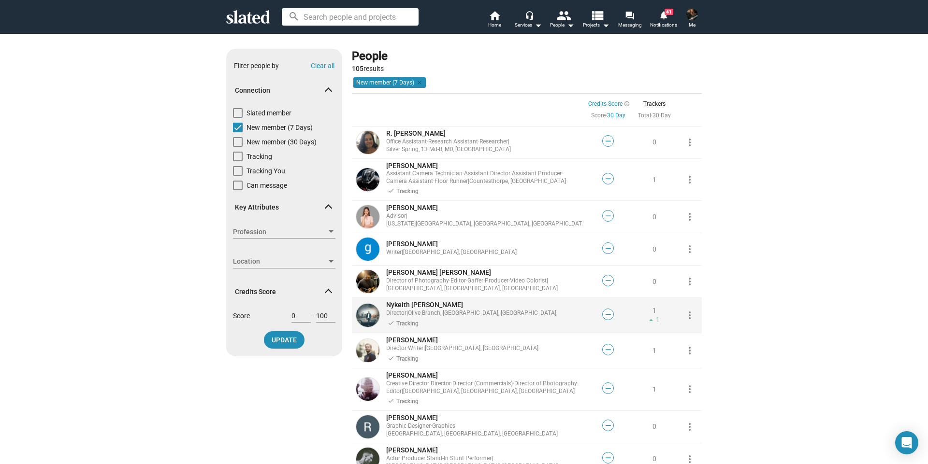
scroll to position [145, 0]
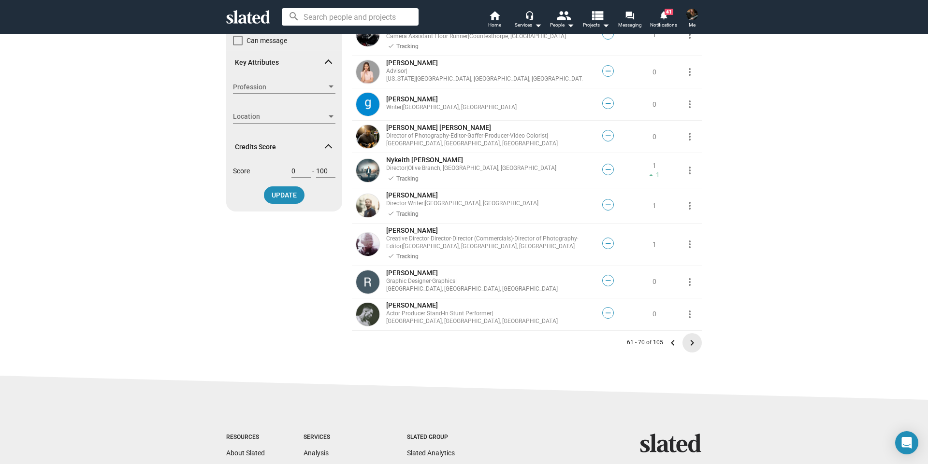
click at [688, 343] on mat-icon "keyboard_arrow_right" at bounding box center [692, 343] width 12 height 12
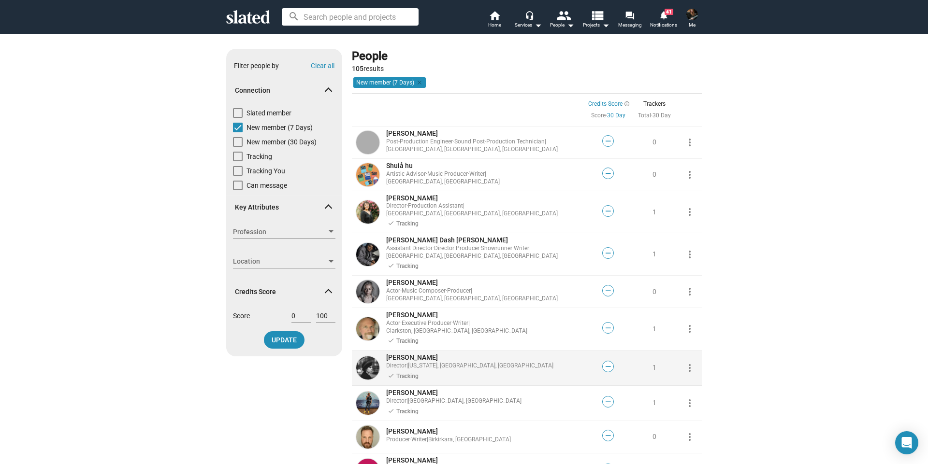
scroll to position [193, 0]
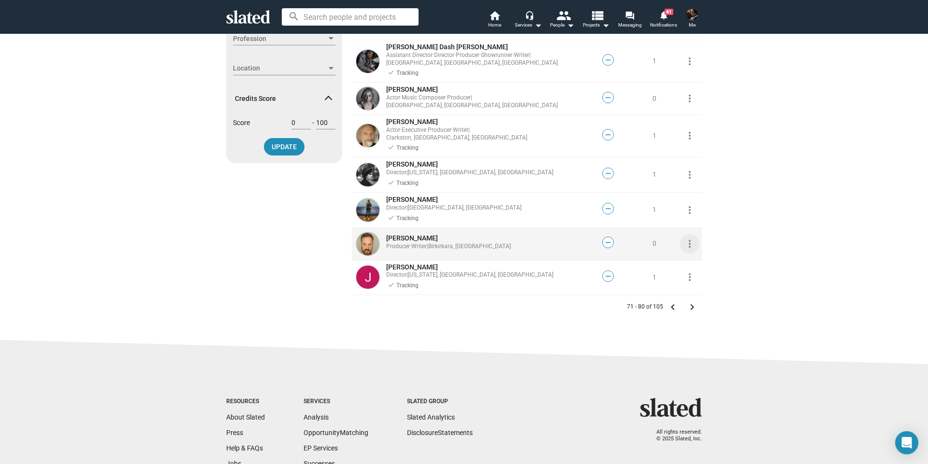
click at [687, 238] on mat-icon "more_vert" at bounding box center [690, 244] width 12 height 12
click at [690, 249] on button "Track" at bounding box center [704, 249] width 54 height 15
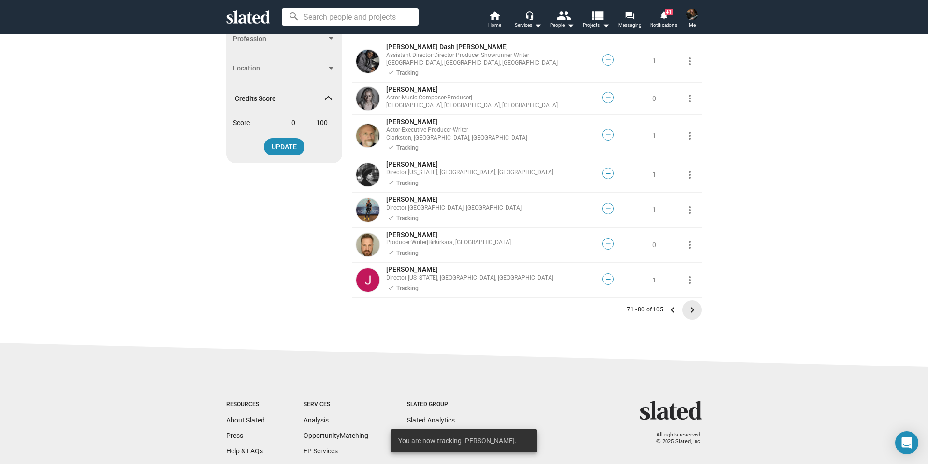
click at [689, 304] on mat-icon "keyboard_arrow_right" at bounding box center [692, 310] width 12 height 12
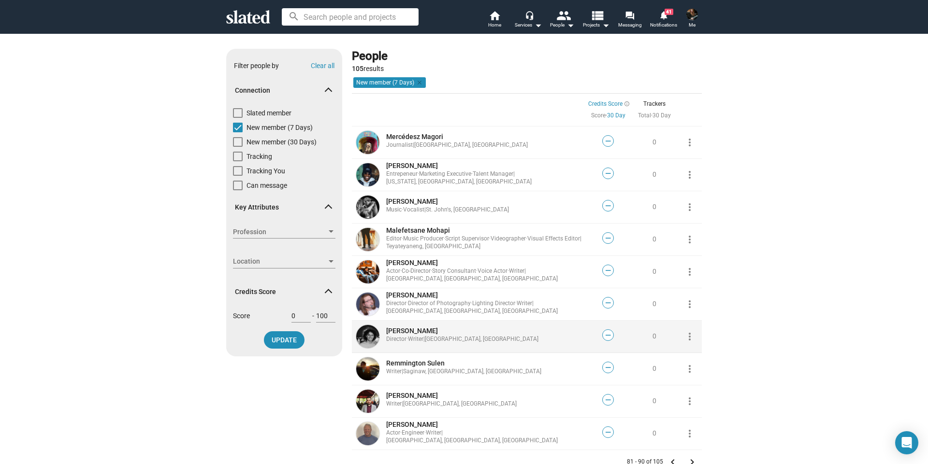
click at [685, 339] on mat-icon "more_vert" at bounding box center [690, 337] width 12 height 12
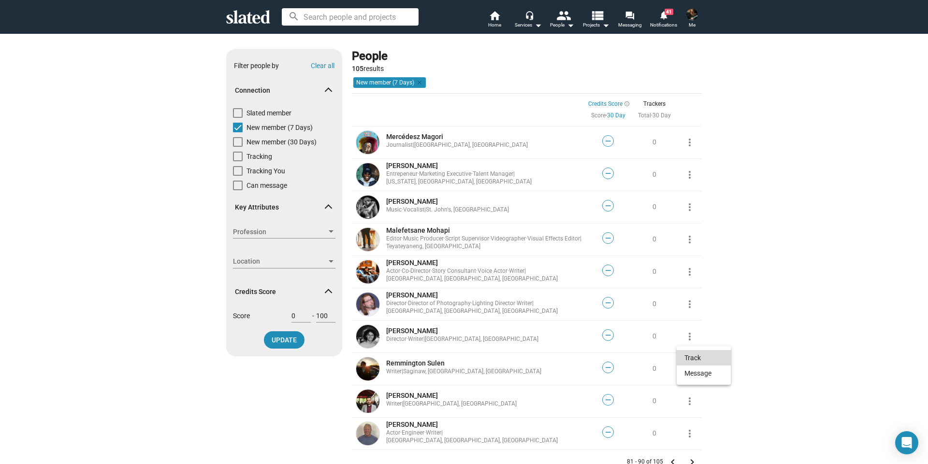
click at [690, 360] on button "Track" at bounding box center [704, 357] width 54 height 15
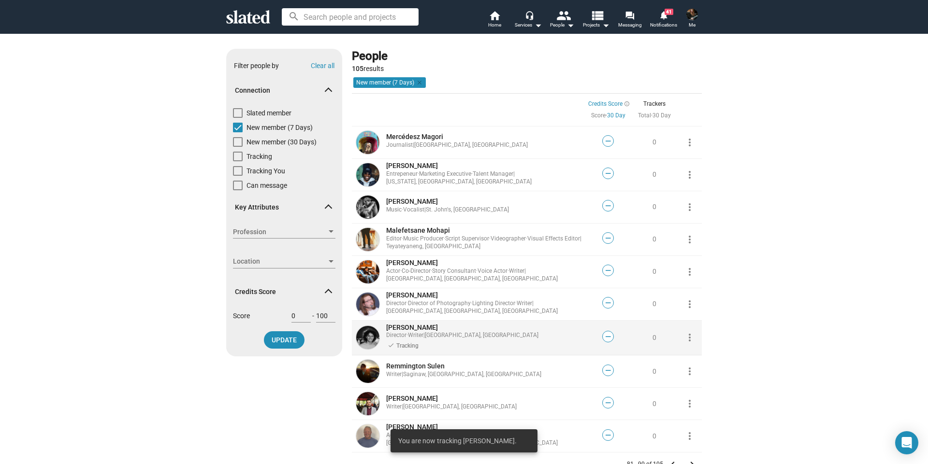
scroll to position [97, 0]
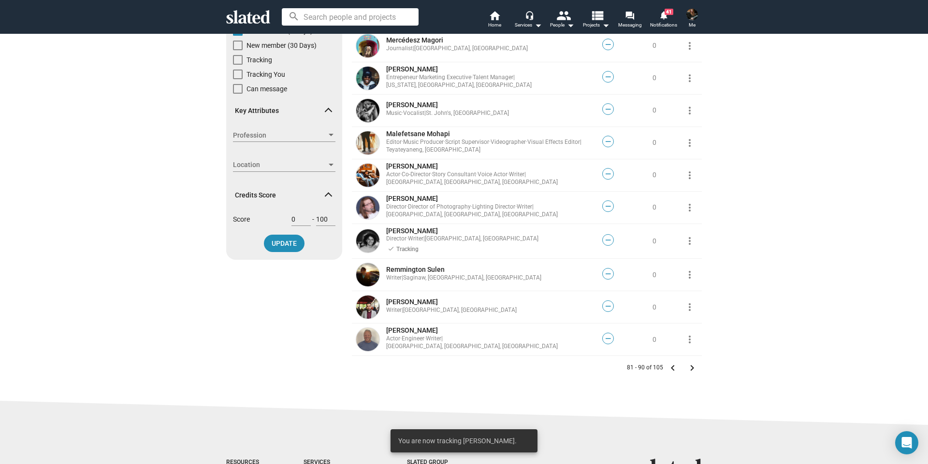
click at [688, 367] on mat-icon "keyboard_arrow_right" at bounding box center [692, 368] width 12 height 12
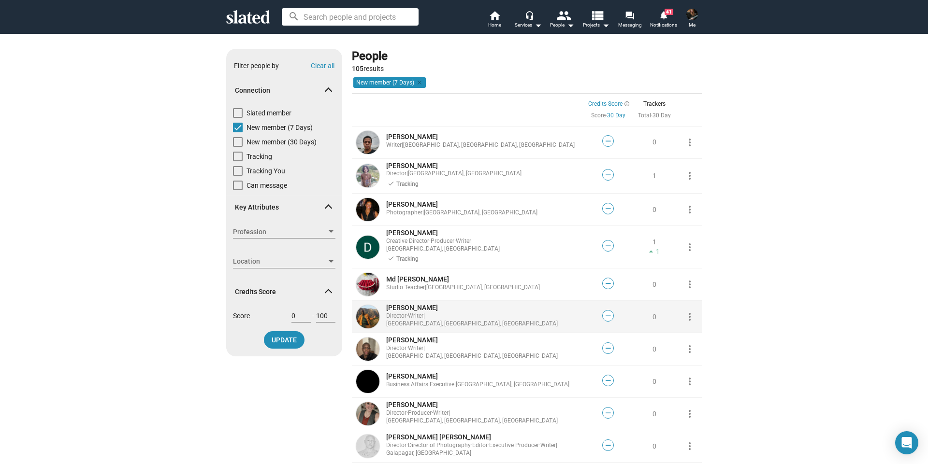
click at [687, 314] on mat-icon "more_vert" at bounding box center [690, 317] width 12 height 12
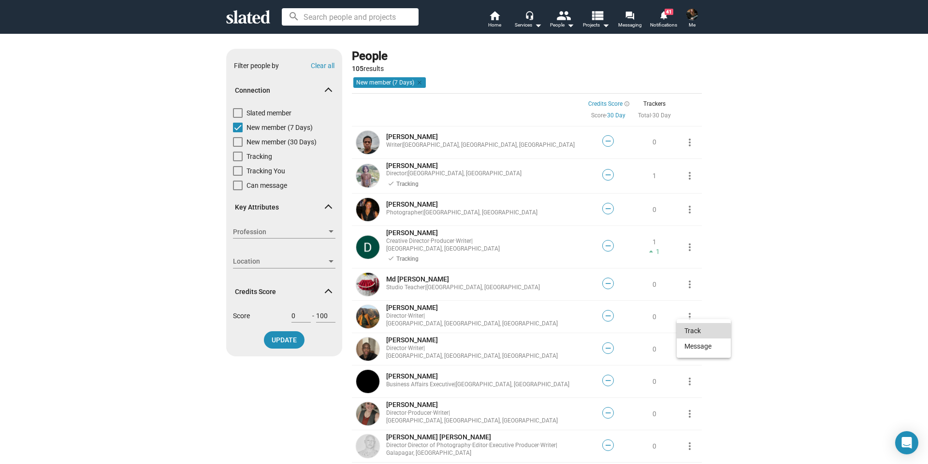
click at [688, 332] on button "Track" at bounding box center [704, 330] width 54 height 15
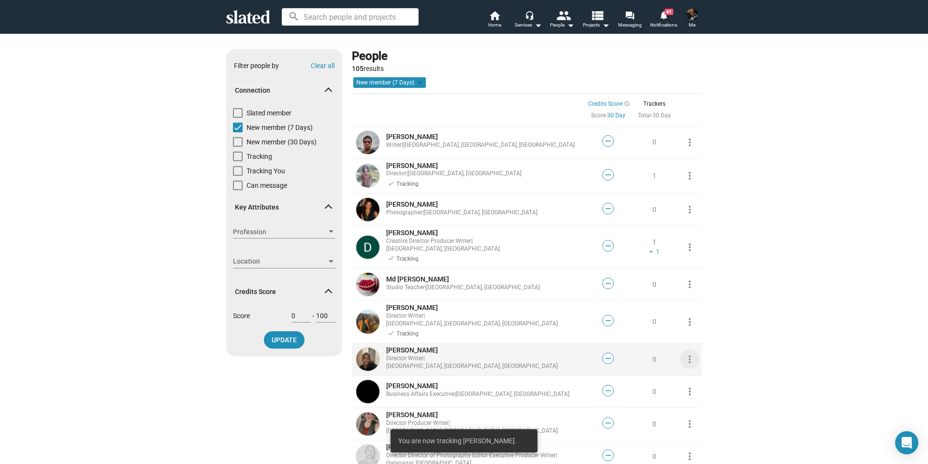
click at [687, 354] on mat-icon "more_vert" at bounding box center [690, 360] width 12 height 12
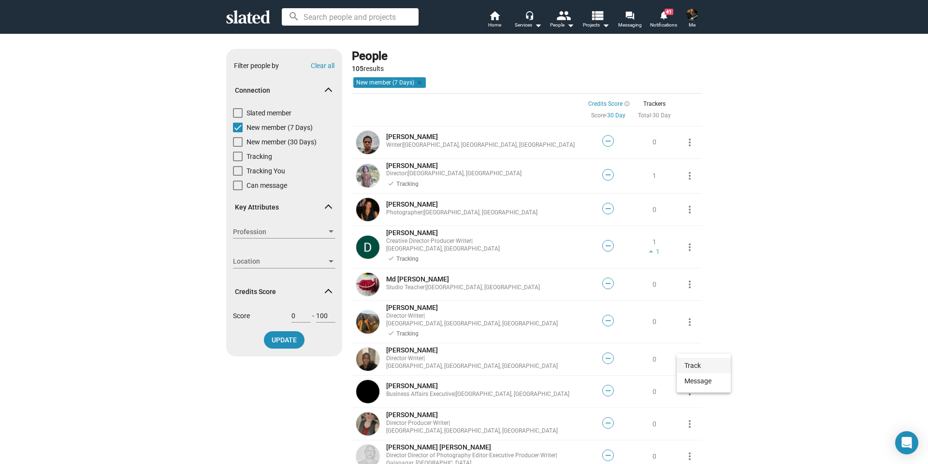
click at [689, 365] on button "Track" at bounding box center [704, 365] width 54 height 15
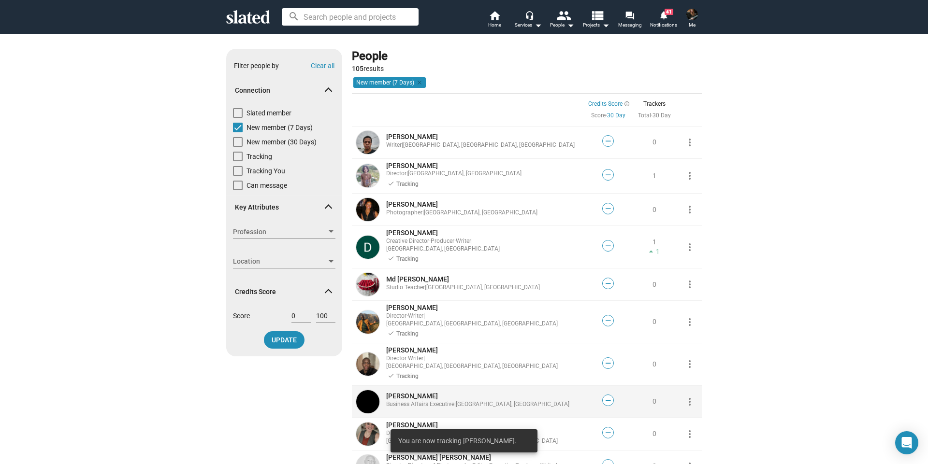
scroll to position [48, 0]
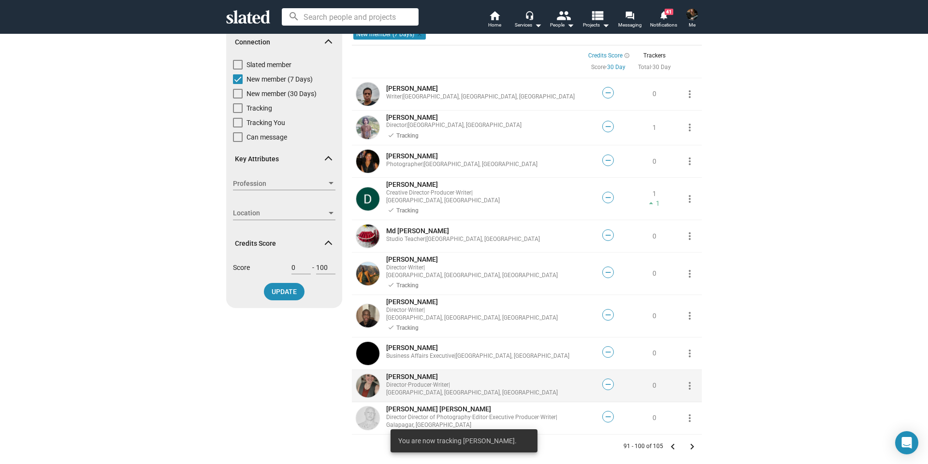
click at [687, 380] on mat-icon "more_vert" at bounding box center [690, 386] width 12 height 12
click at [689, 382] on button "Track" at bounding box center [704, 384] width 54 height 15
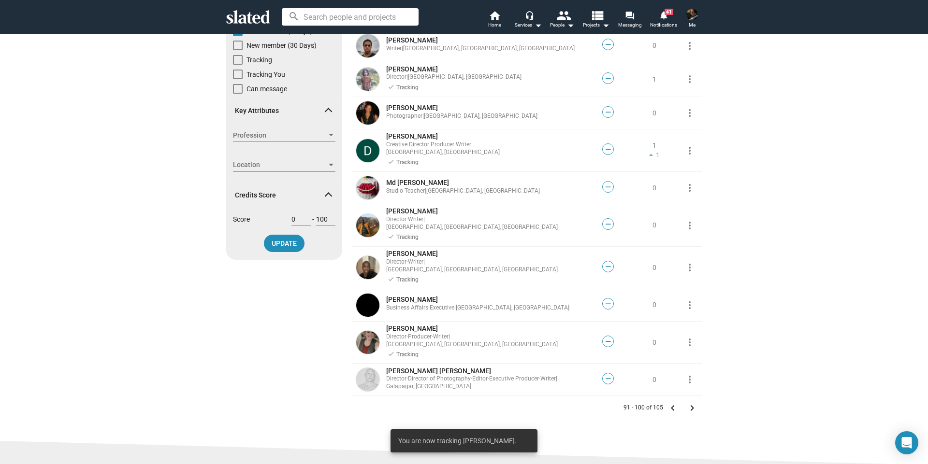
scroll to position [145, 0]
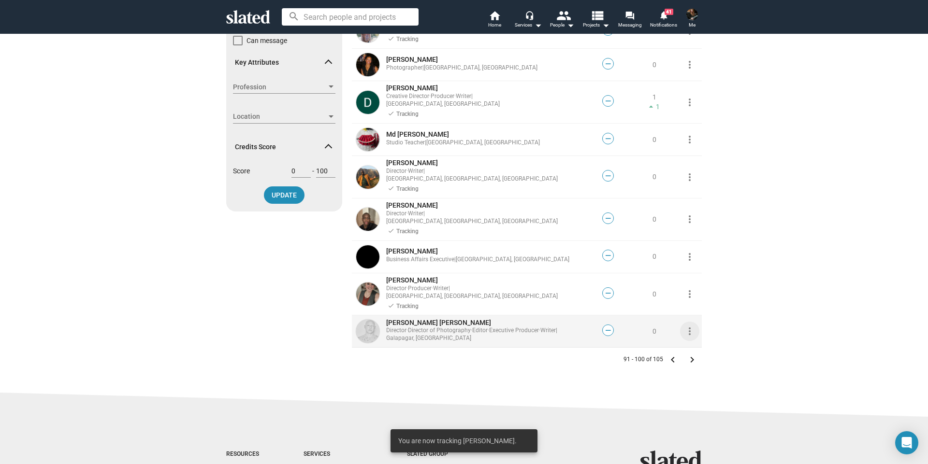
click at [685, 326] on mat-icon "more_vert" at bounding box center [690, 332] width 12 height 12
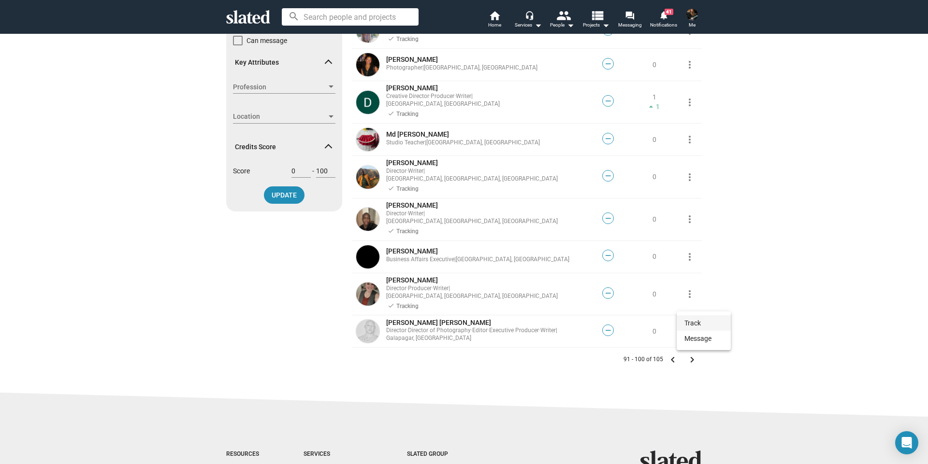
click at [695, 324] on button "Track" at bounding box center [704, 323] width 54 height 15
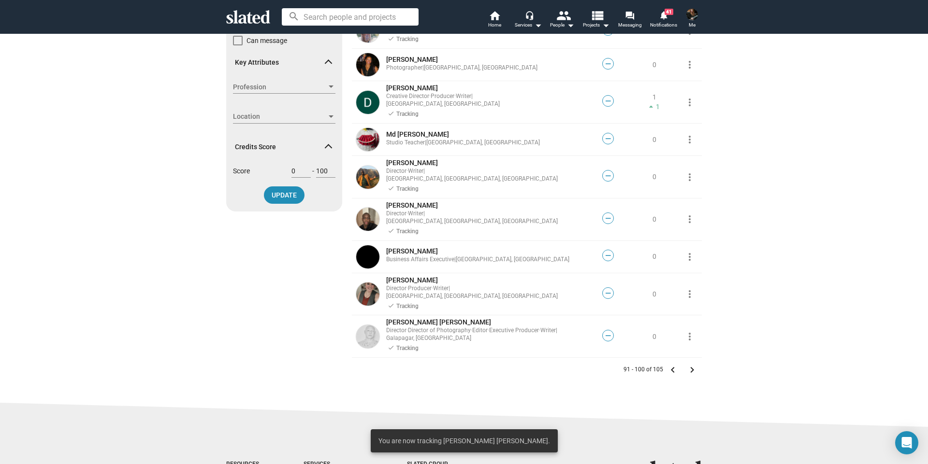
click at [686, 364] on mat-icon "keyboard_arrow_right" at bounding box center [692, 370] width 12 height 12
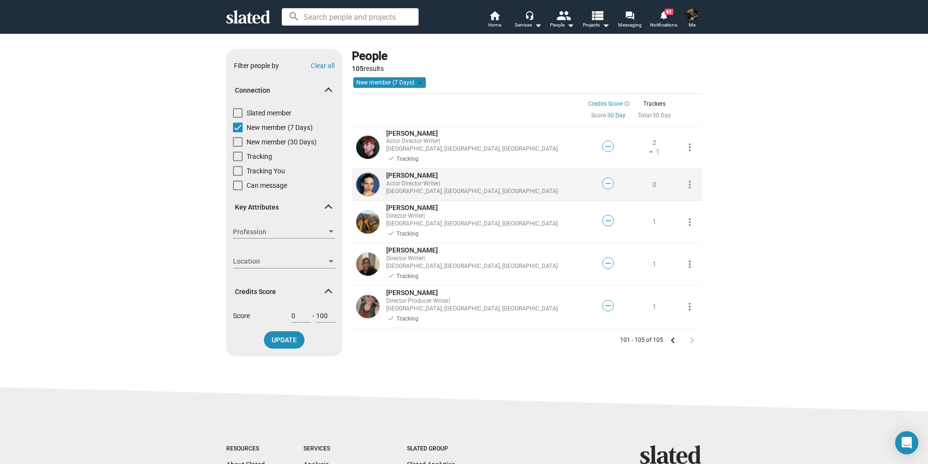
click at [684, 179] on mat-icon "more_vert" at bounding box center [690, 185] width 12 height 12
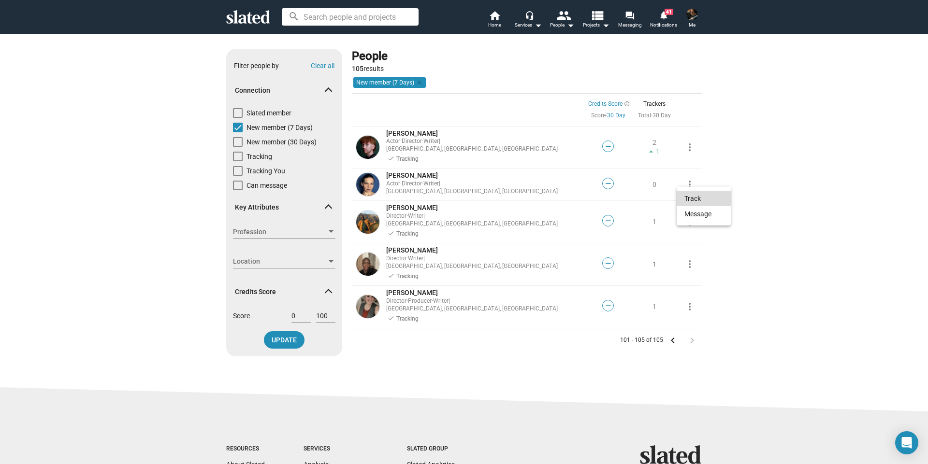
click at [689, 197] on button "Track" at bounding box center [704, 198] width 54 height 15
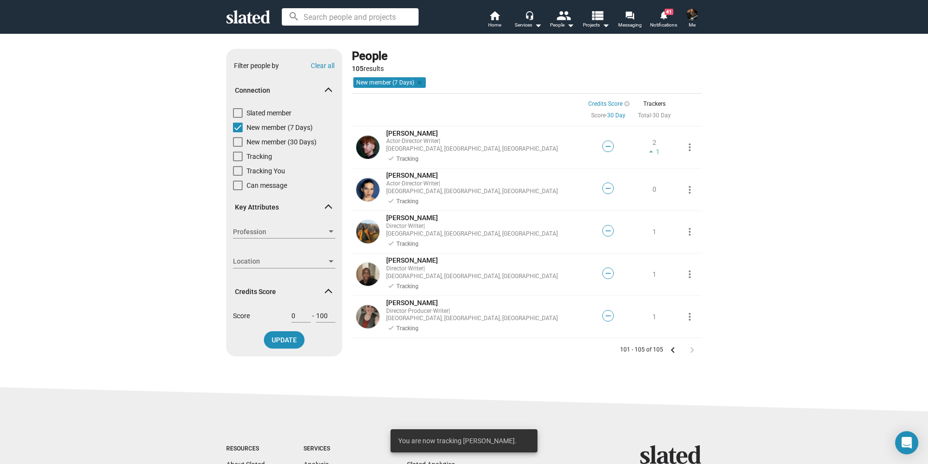
click at [256, 20] on icon at bounding box center [248, 17] width 44 height 14
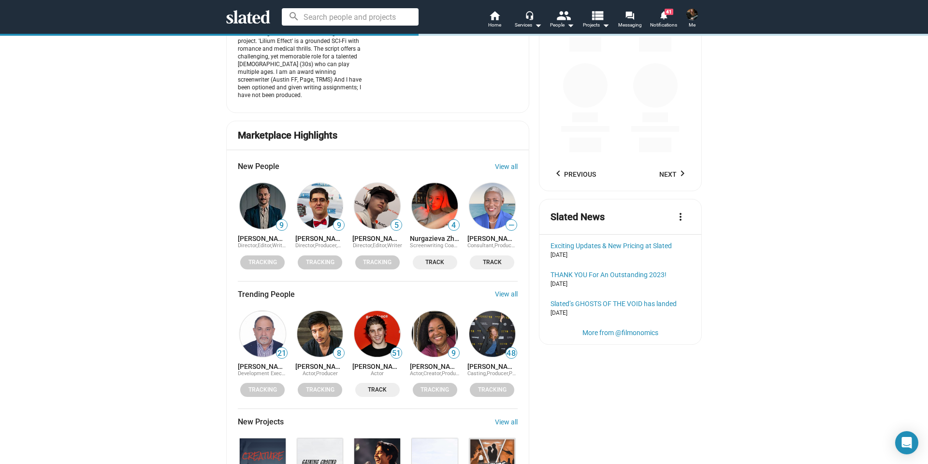
scroll to position [1111, 0]
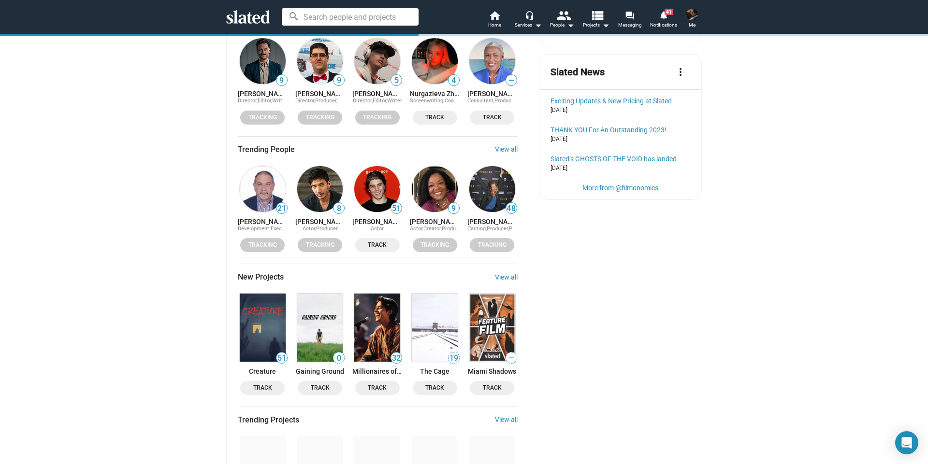
click at [427, 294] on img at bounding box center [435, 328] width 46 height 68
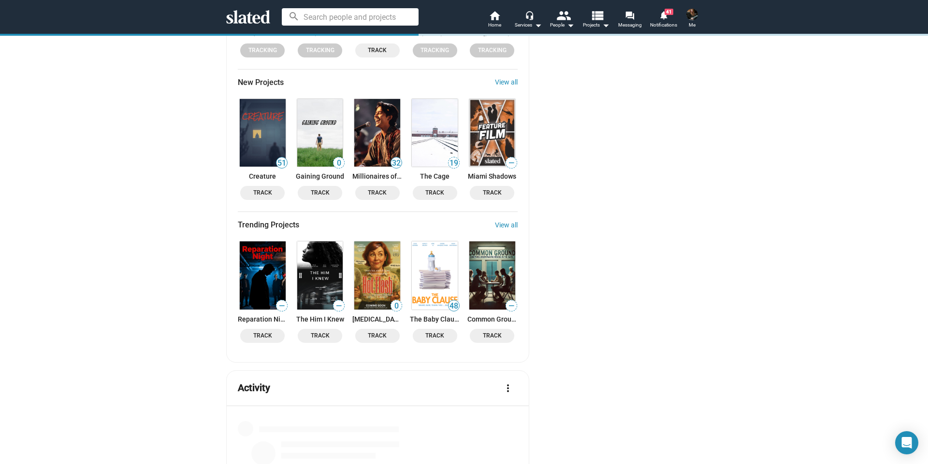
scroll to position [1208, 0]
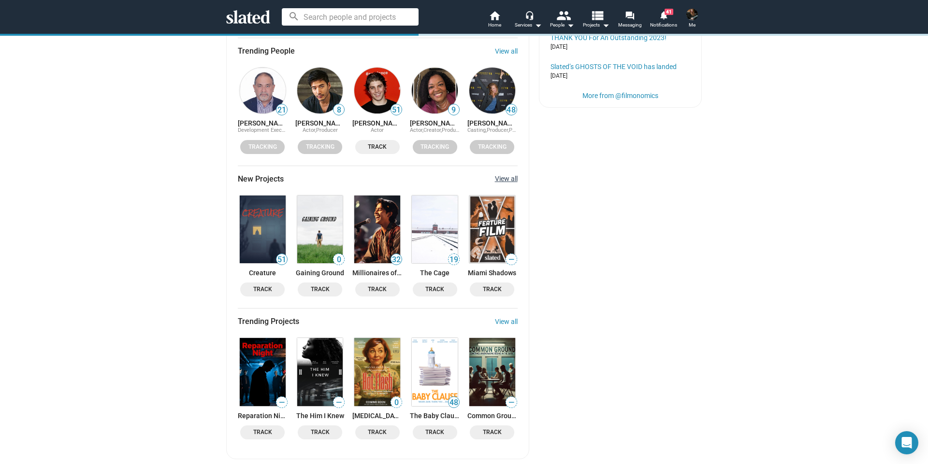
click at [509, 175] on link "View all" at bounding box center [506, 179] width 23 height 8
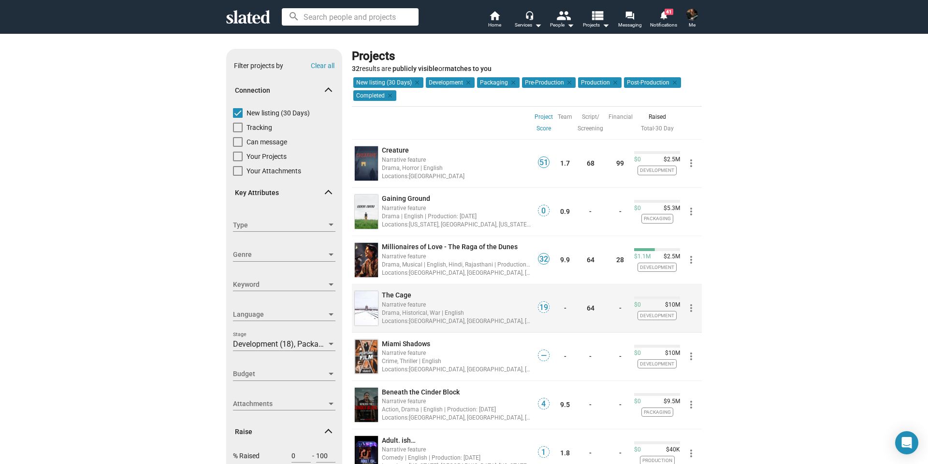
click at [686, 309] on mat-icon "more_vert" at bounding box center [691, 309] width 12 height 12
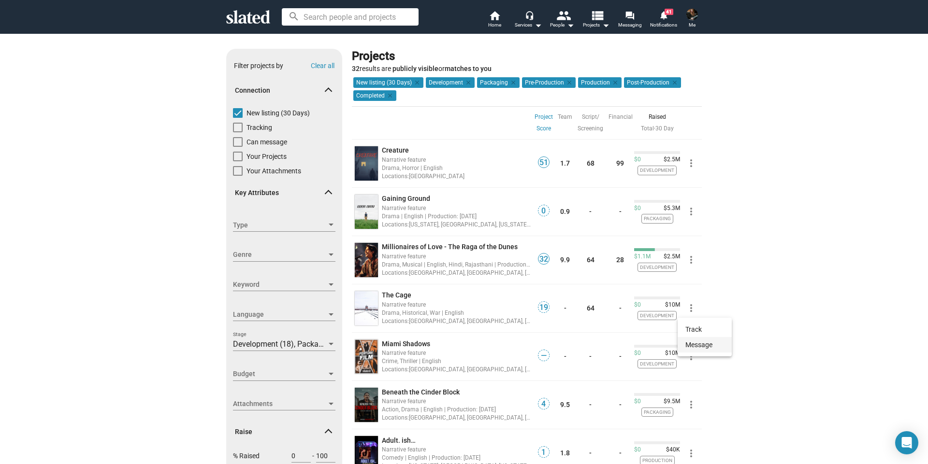
click at [695, 343] on button "Message" at bounding box center [705, 344] width 54 height 15
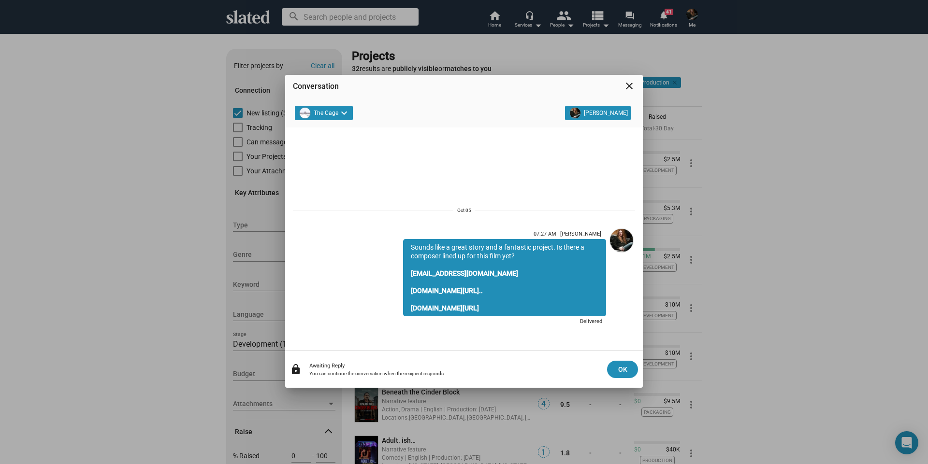
click at [632, 89] on mat-icon "close" at bounding box center [629, 86] width 12 height 12
